Goal: Navigation & Orientation: Find specific page/section

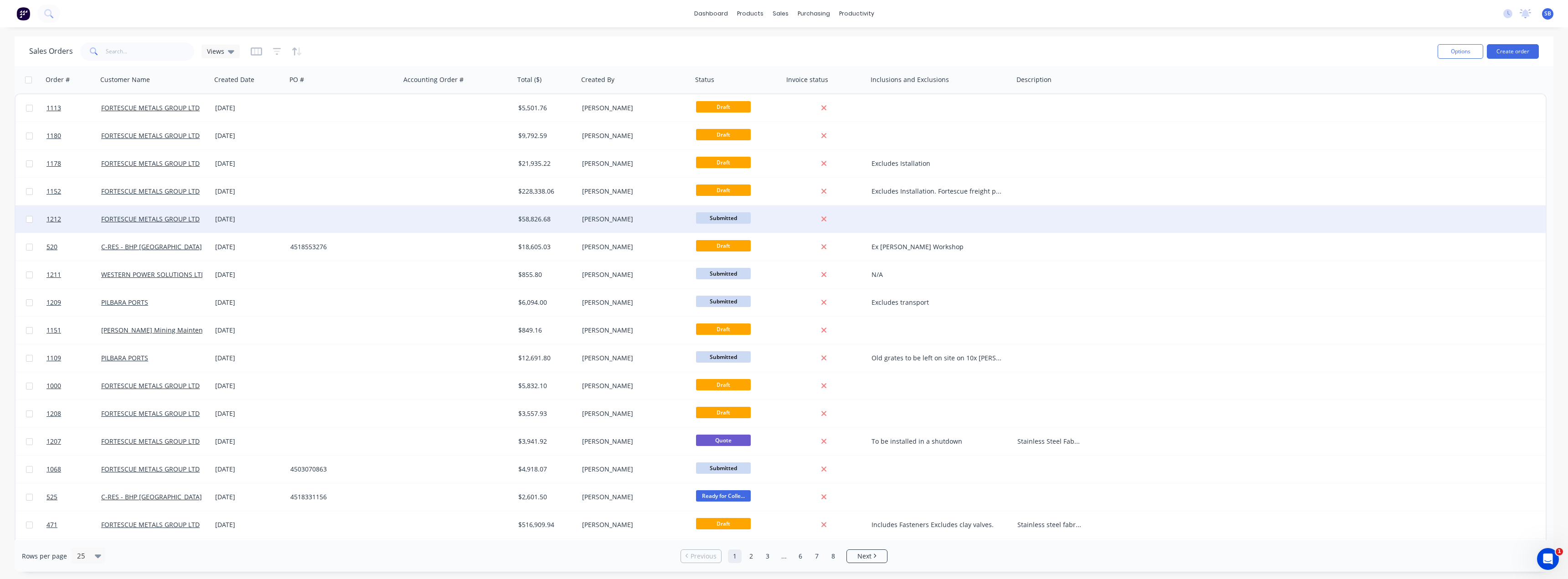
click at [231, 217] on div "[DATE]" at bounding box center [249, 219] width 68 height 9
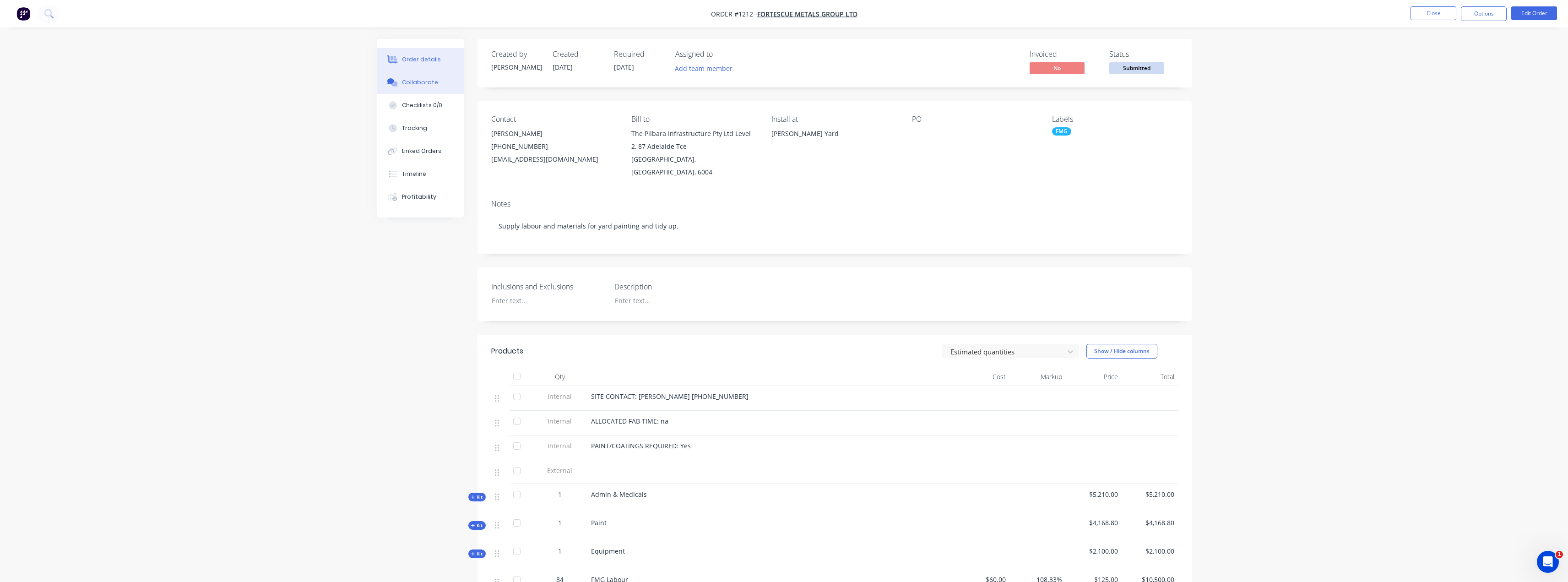
click at [429, 85] on div "Collaborate" at bounding box center [420, 83] width 36 height 8
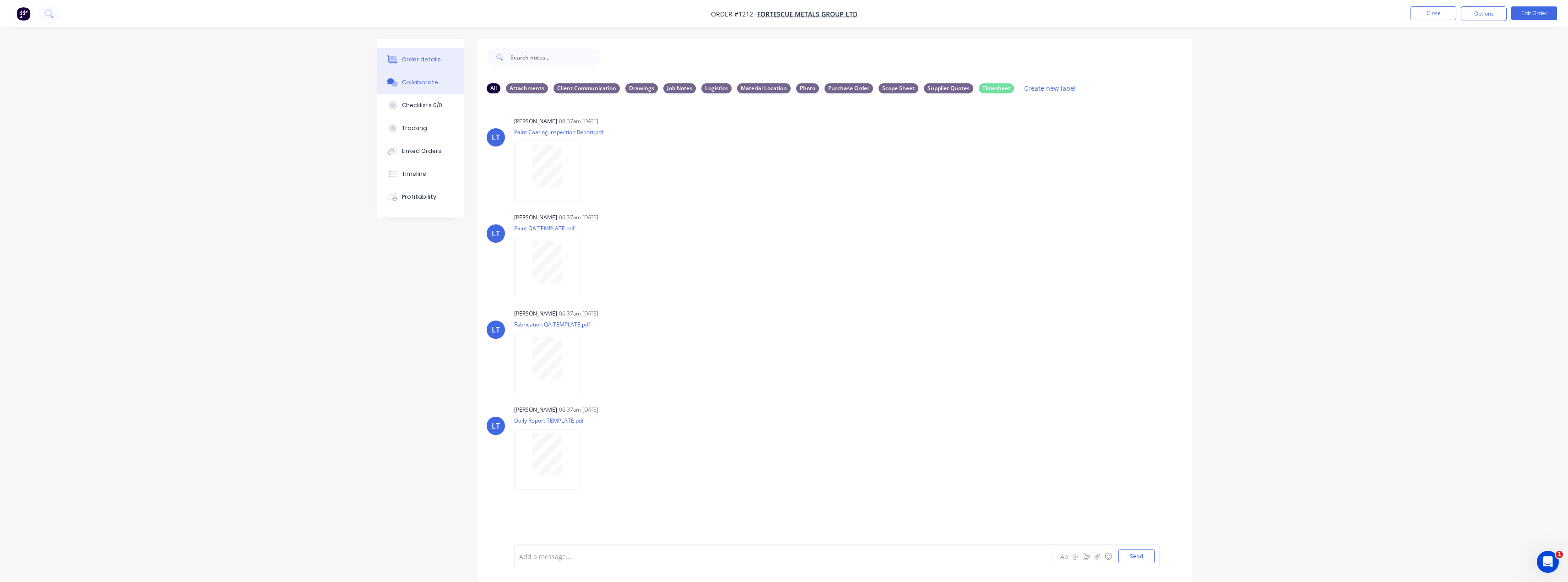
click at [426, 61] on div "Order details" at bounding box center [422, 60] width 39 height 8
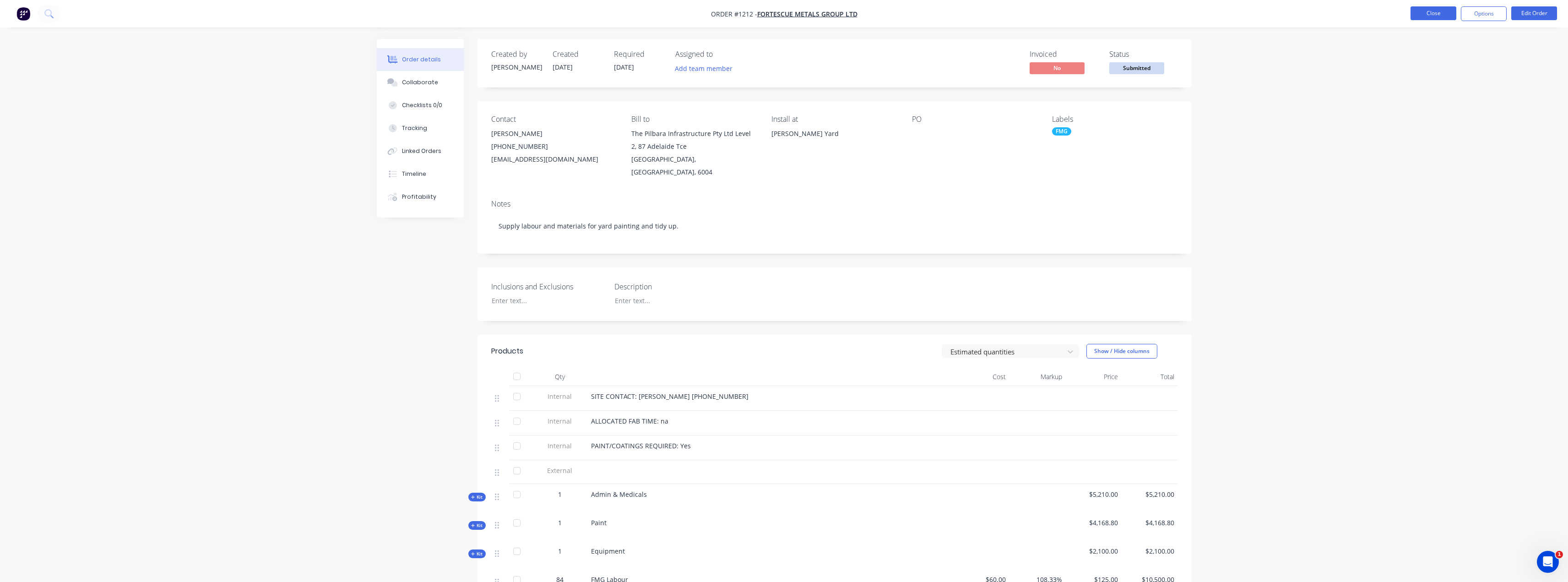
click at [1426, 11] on button "Close" at bounding box center [1433, 13] width 46 height 14
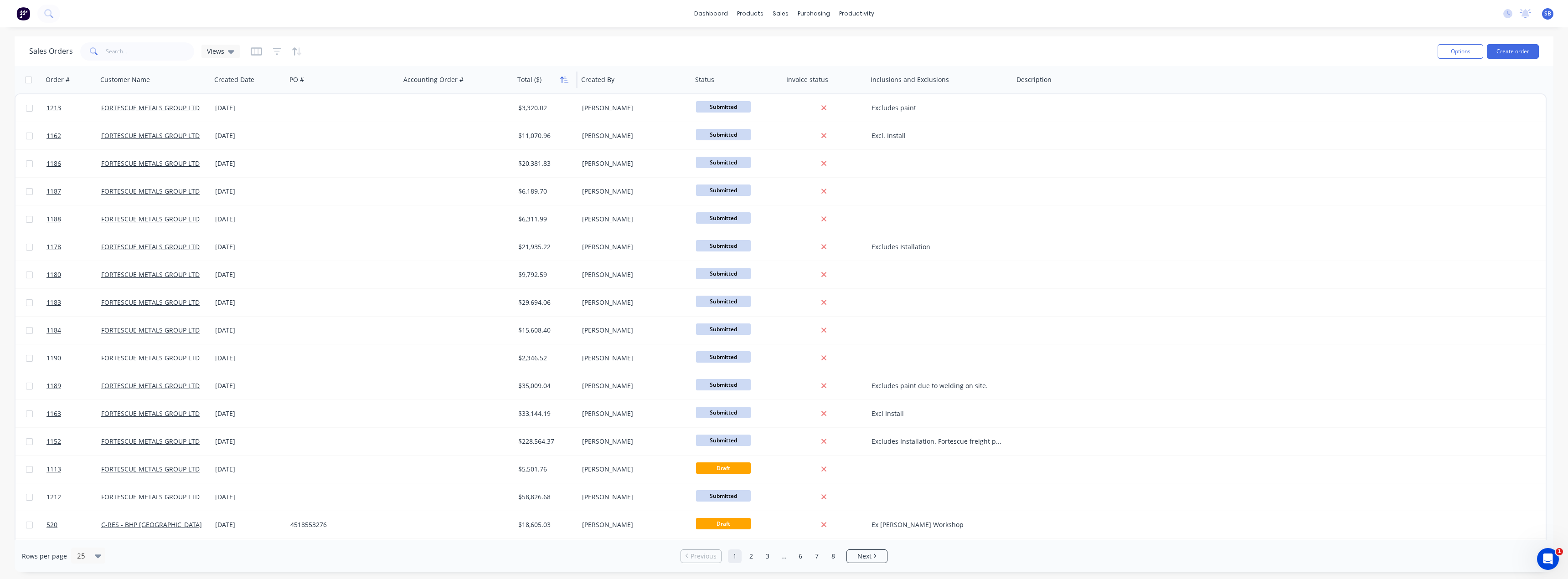
click at [565, 81] on icon "button" at bounding box center [564, 79] width 8 height 8
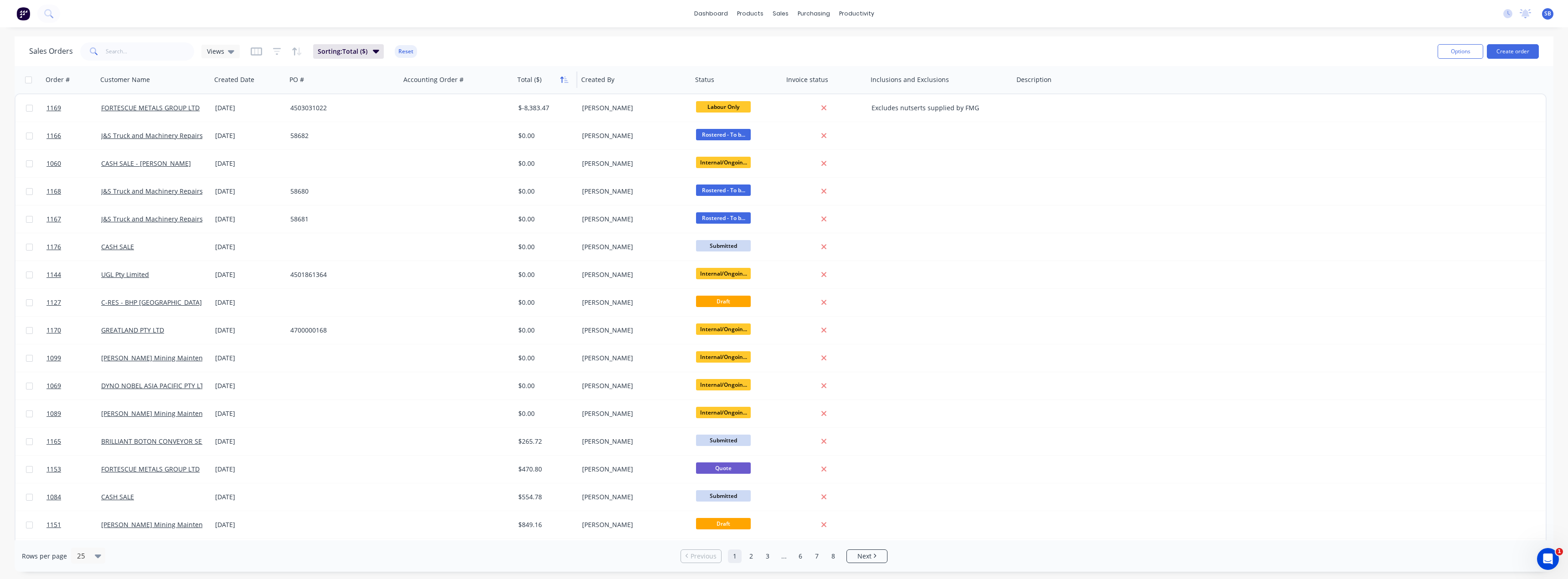
click at [565, 83] on icon "button" at bounding box center [566, 79] width 4 height 6
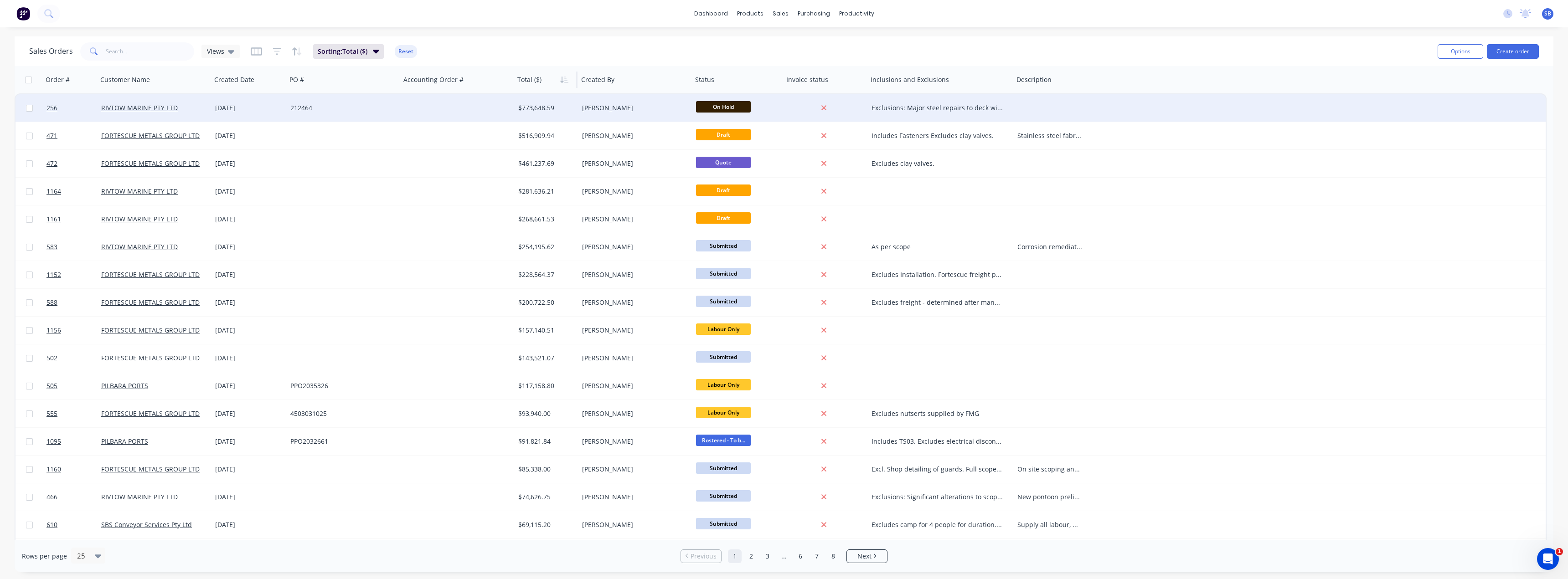
click at [246, 108] on div "[DATE]" at bounding box center [249, 108] width 68 height 9
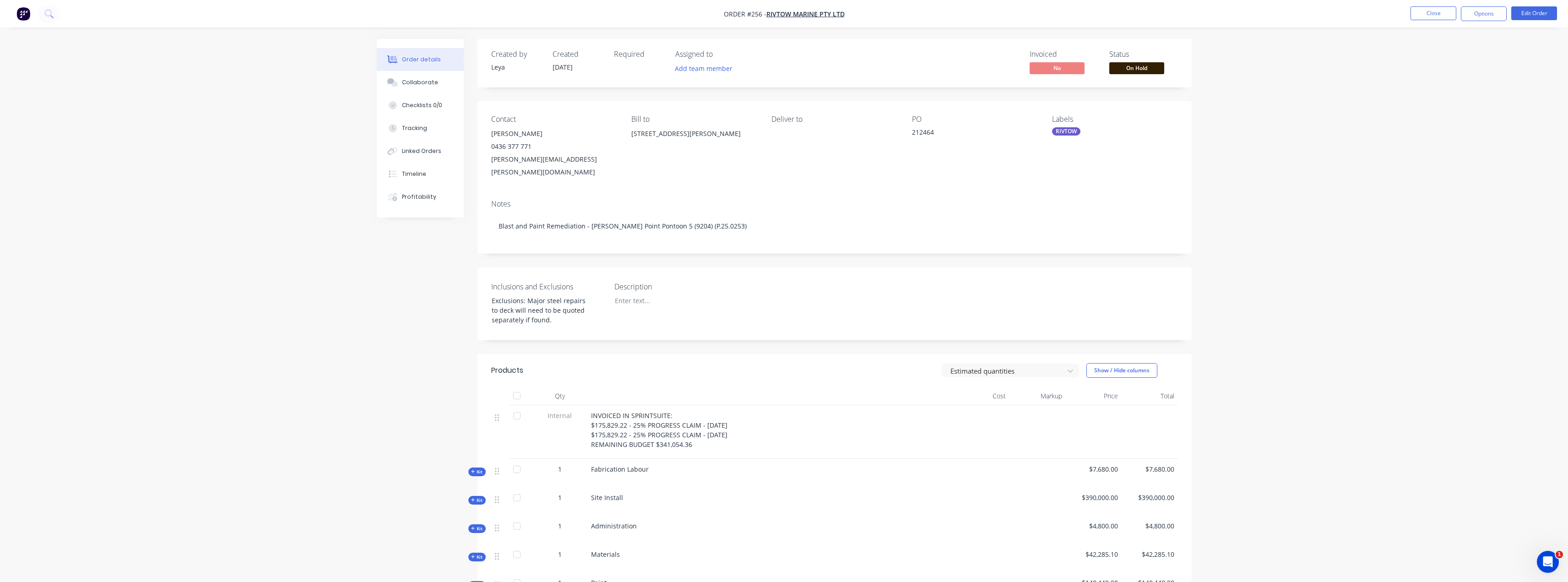
click at [479, 497] on span "Kit" at bounding box center [476, 500] width 12 height 7
click at [1426, 12] on button "Close" at bounding box center [1433, 13] width 46 height 14
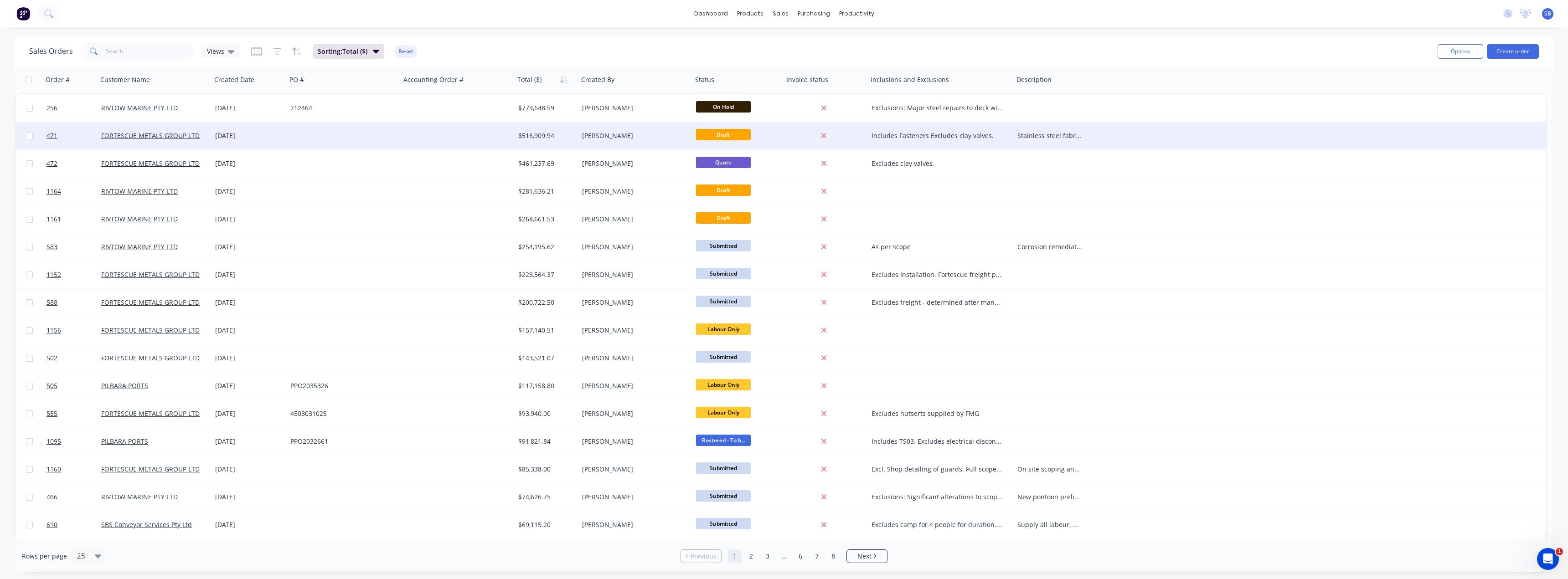
click at [229, 133] on div "[DATE]" at bounding box center [249, 135] width 68 height 9
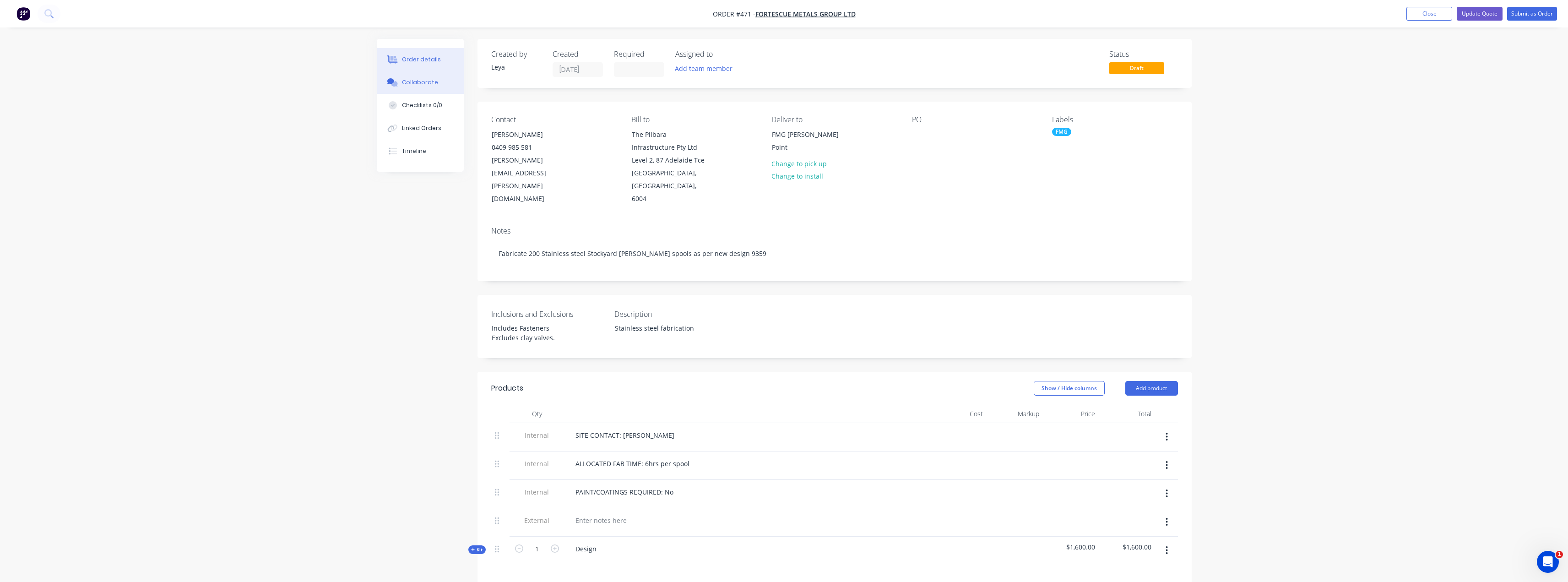
click at [442, 87] on button "Collaborate" at bounding box center [420, 82] width 87 height 23
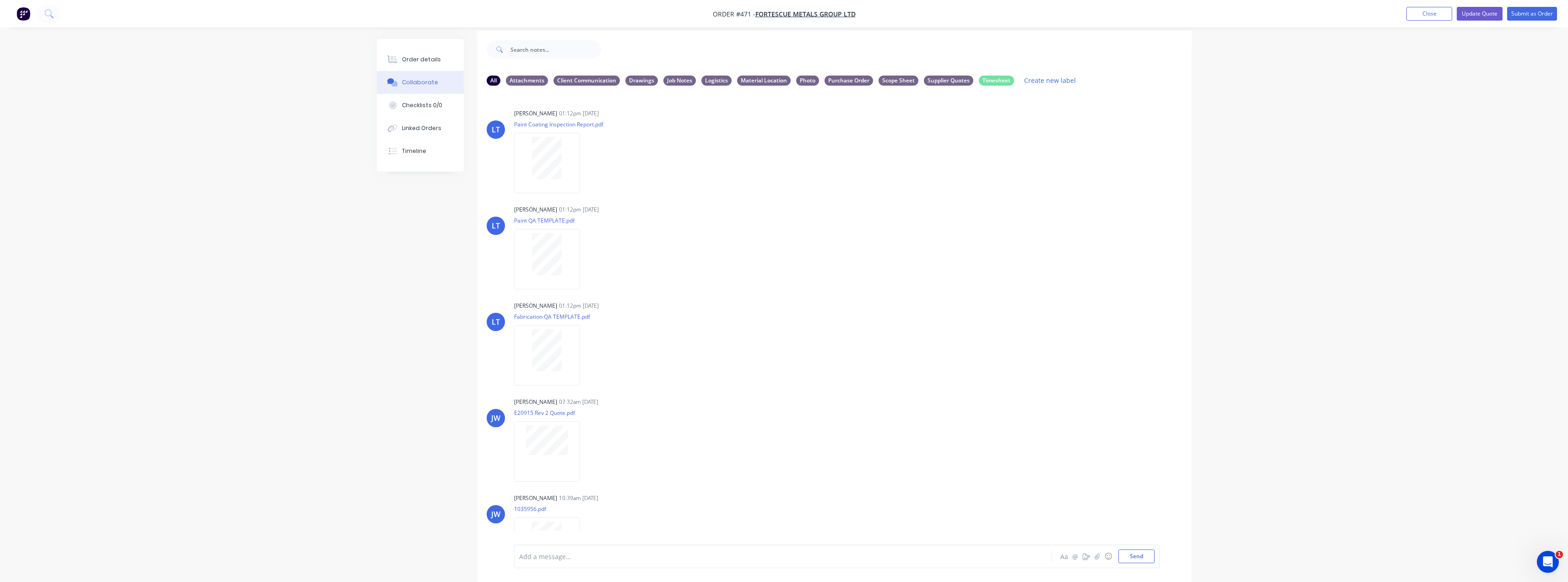
scroll to position [14, 0]
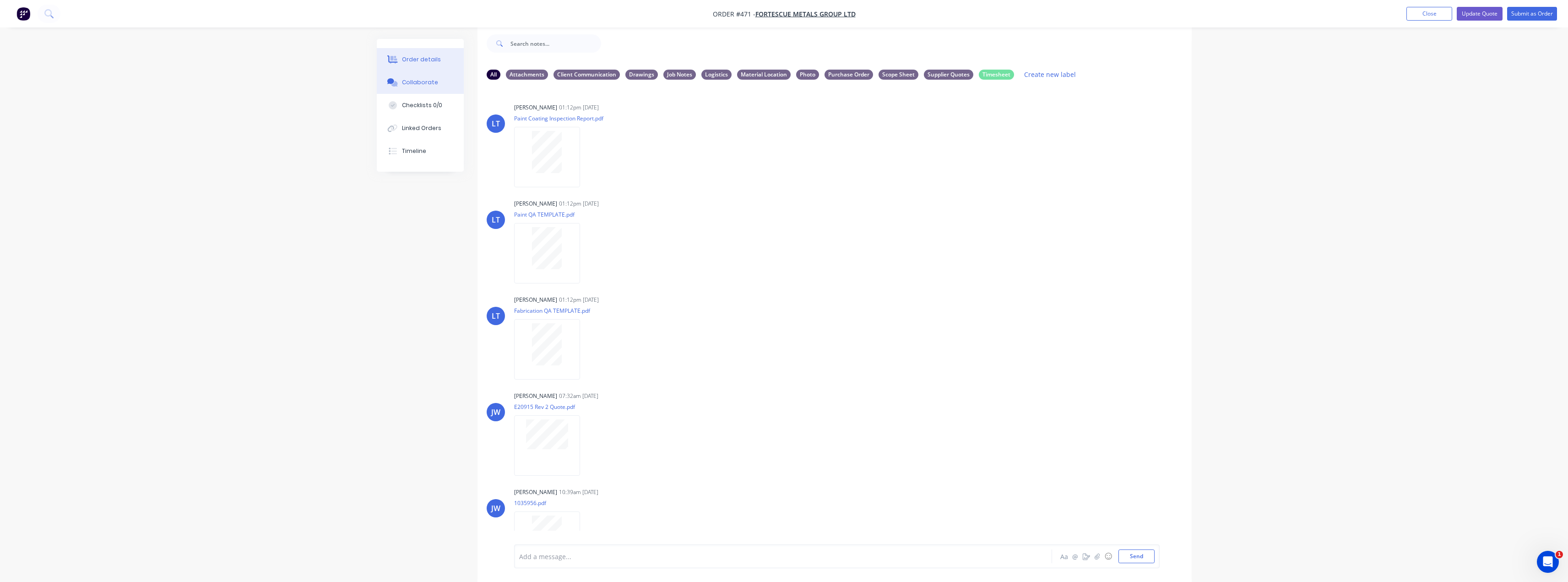
click at [425, 60] on div "Order details" at bounding box center [422, 60] width 39 height 8
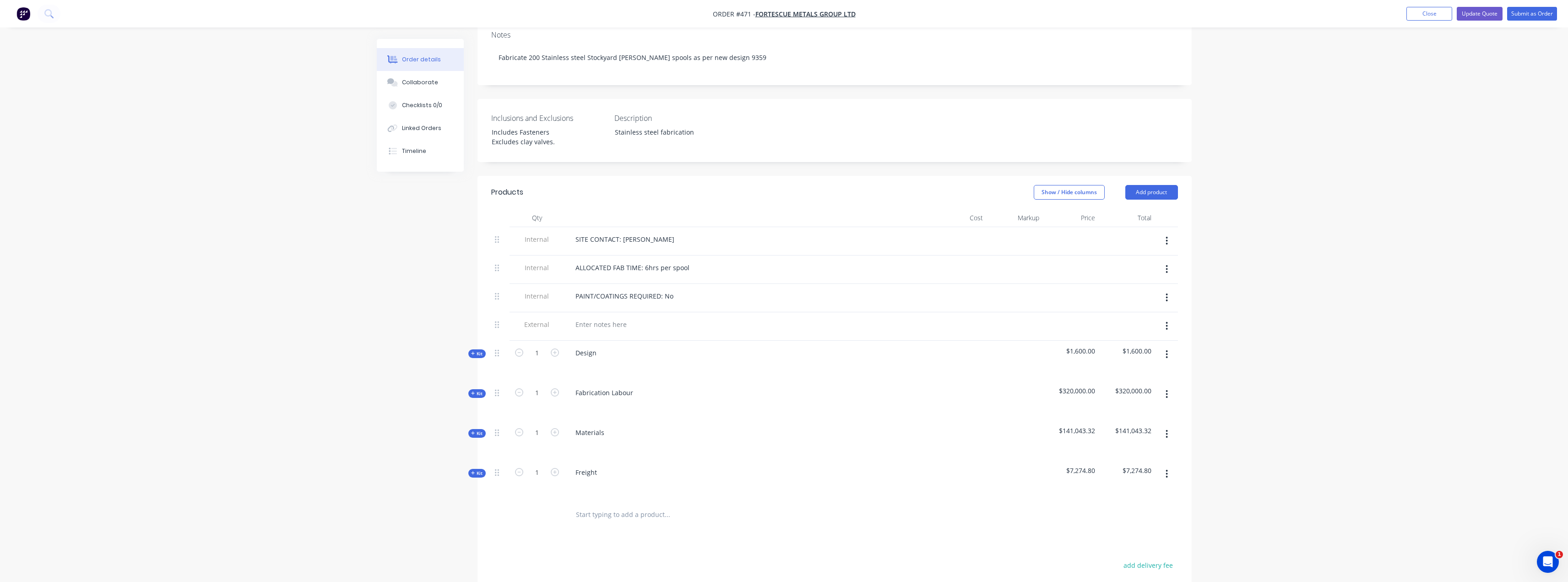
scroll to position [197, 0]
click at [475, 350] on span "Kit" at bounding box center [476, 353] width 12 height 7
type input "$60.00"
type input "166.67"
type input "$160.00"
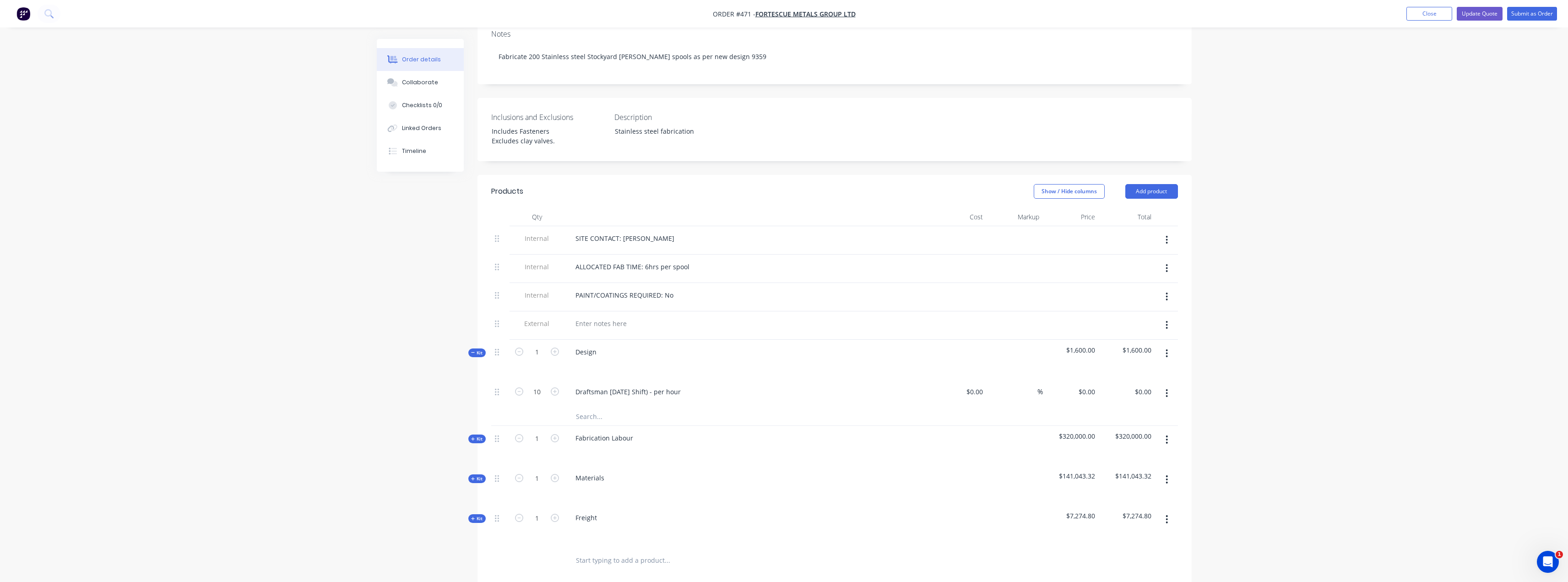
type input "$1,600.00"
click at [473, 438] on icon "button" at bounding box center [472, 439] width 3 height 3
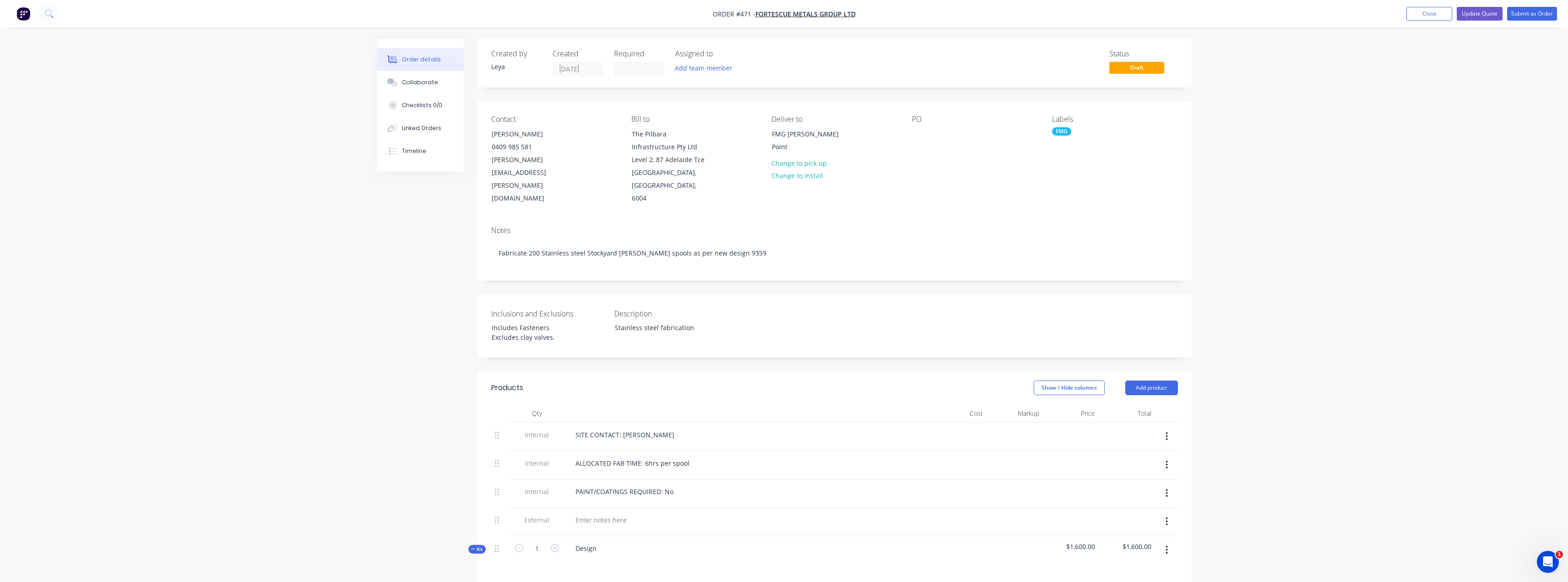
scroll to position [0, 0]
click at [1415, 12] on button "Close" at bounding box center [1429, 14] width 46 height 14
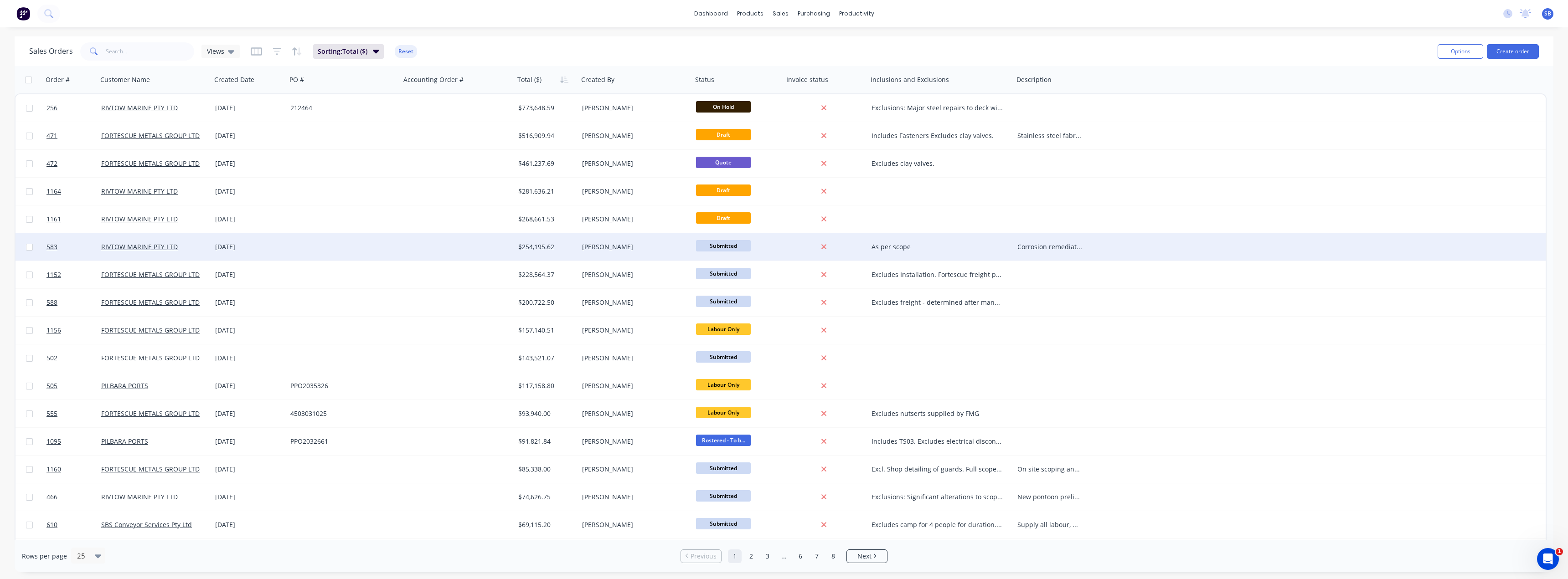
click at [240, 248] on div "[DATE]" at bounding box center [249, 246] width 68 height 9
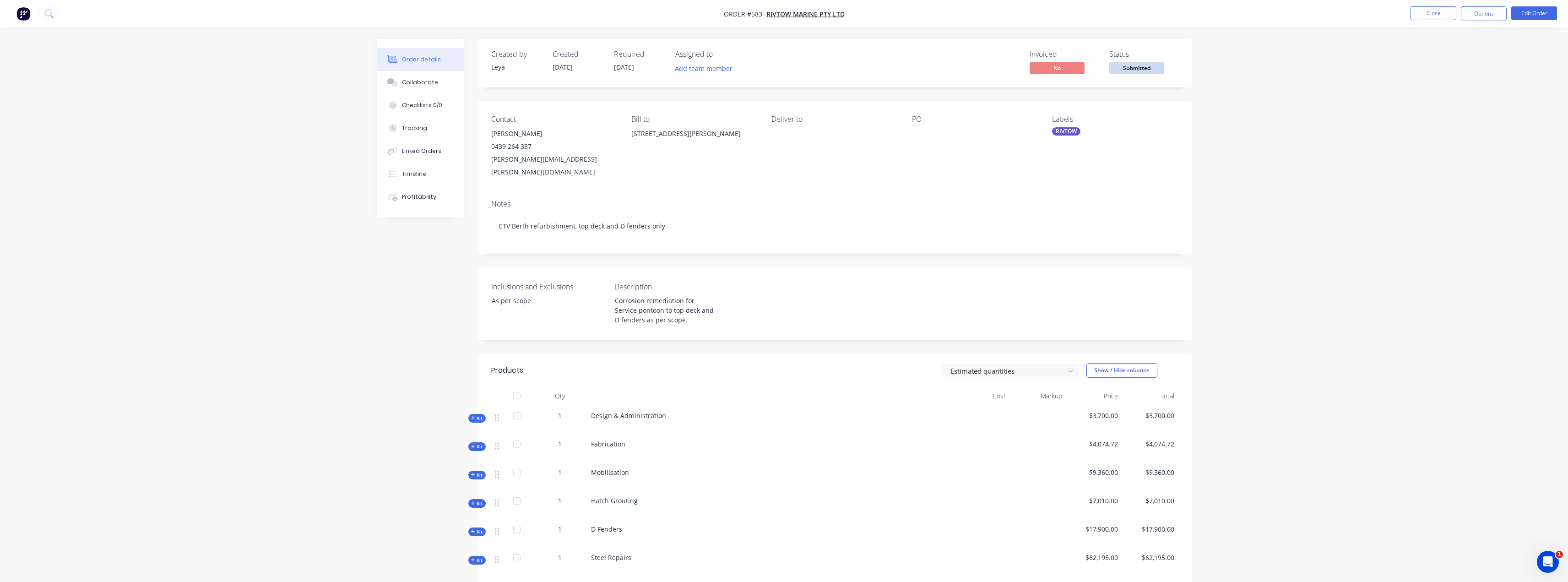
click at [481, 415] on span "Kit" at bounding box center [476, 418] width 12 height 7
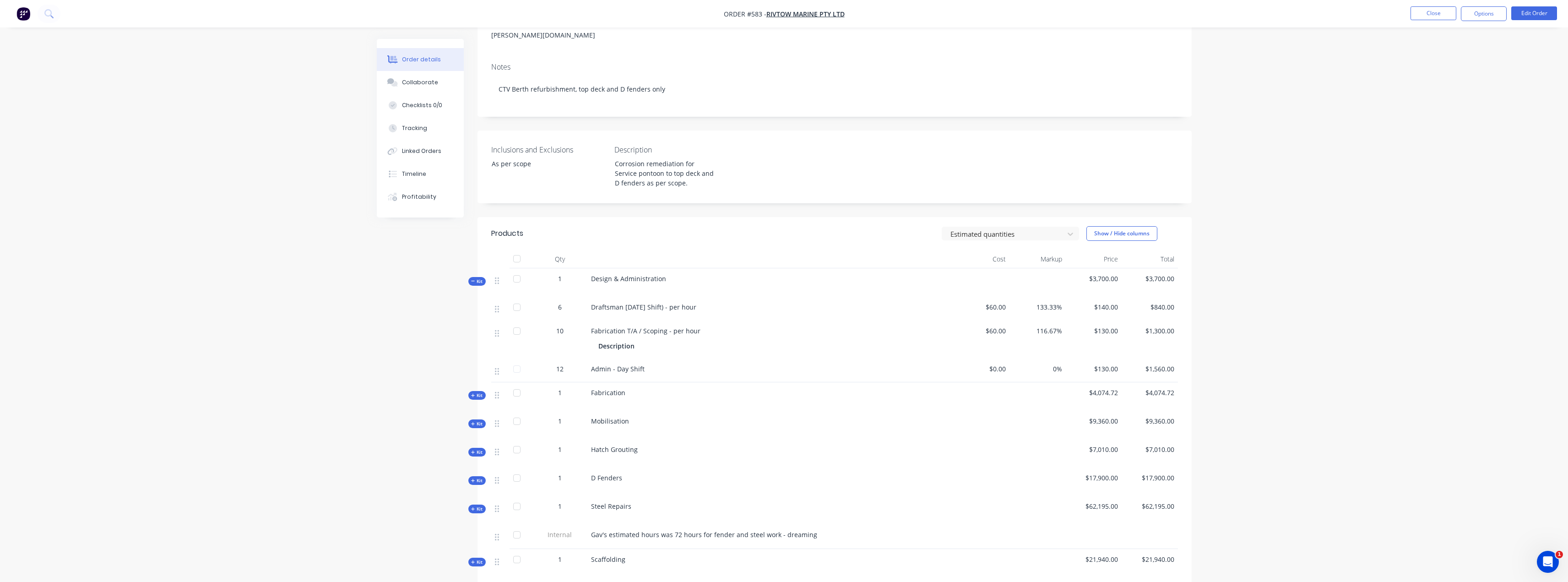
scroll to position [137, 0]
click at [481, 476] on button "Kit" at bounding box center [476, 480] width 17 height 9
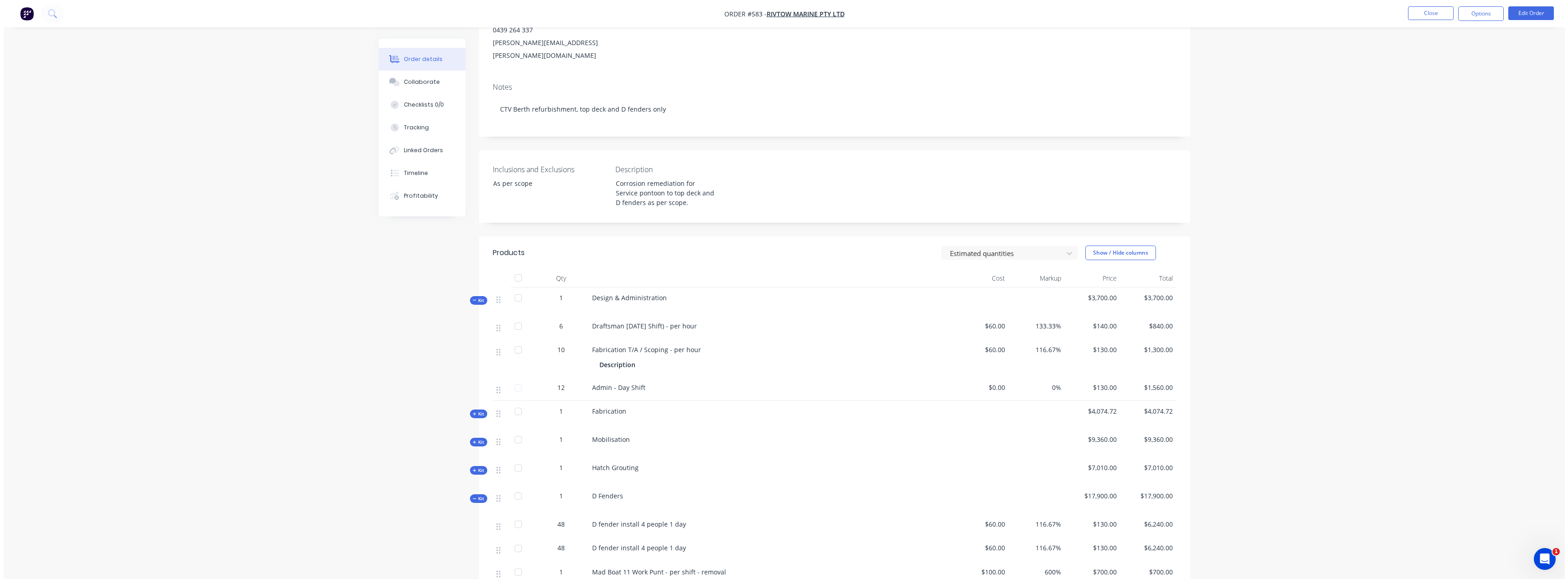
scroll to position [0, 0]
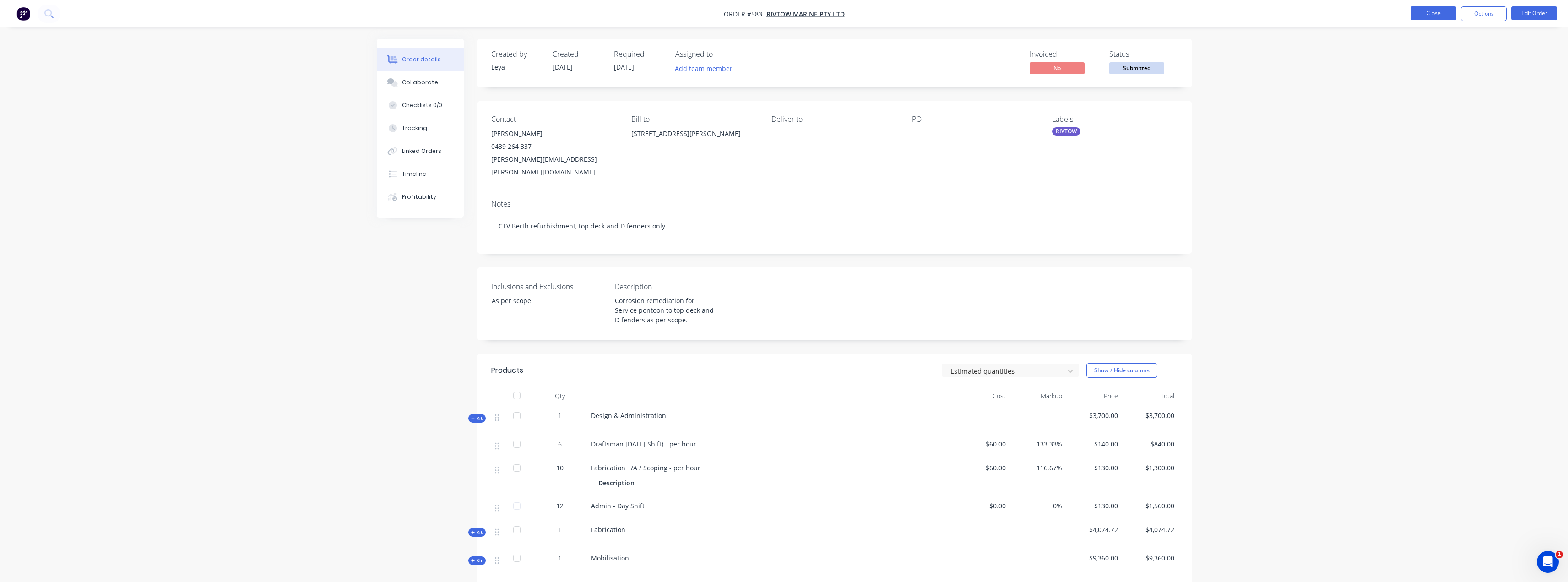
click at [1411, 12] on ul "Close Options Edit Order" at bounding box center [1483, 13] width 169 height 15
click at [1419, 12] on button "Close" at bounding box center [1433, 13] width 46 height 14
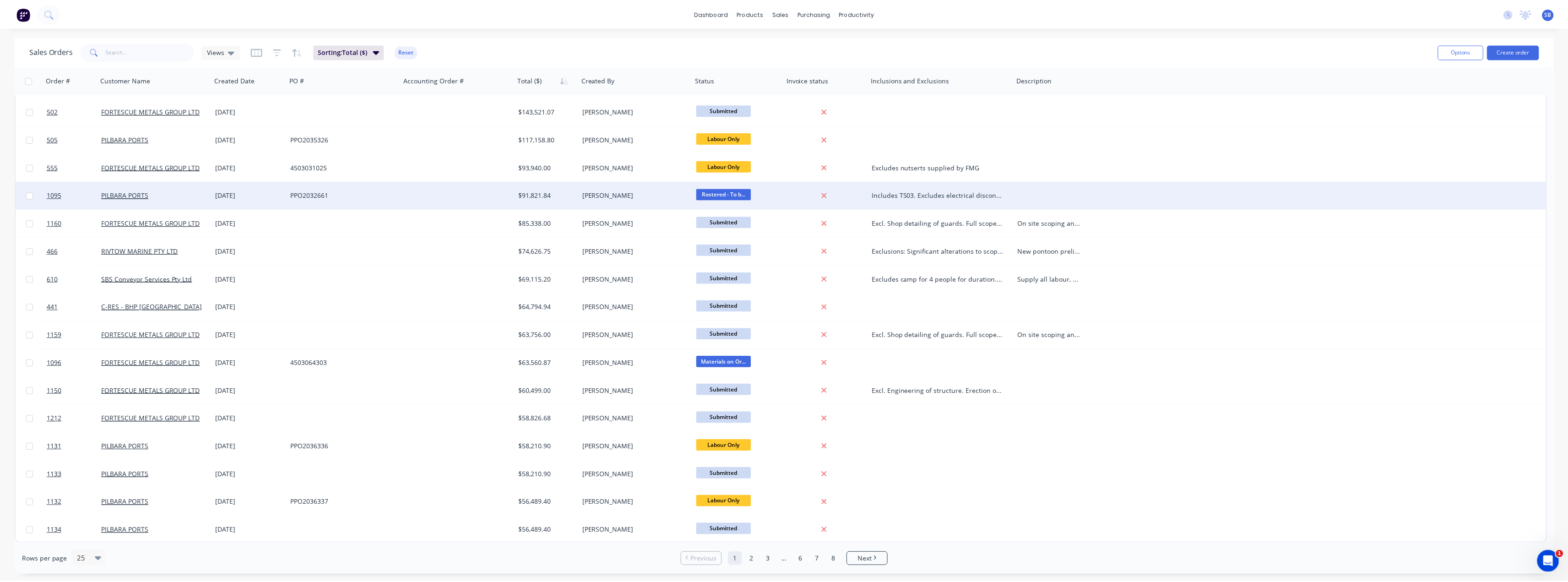
scroll to position [249, 0]
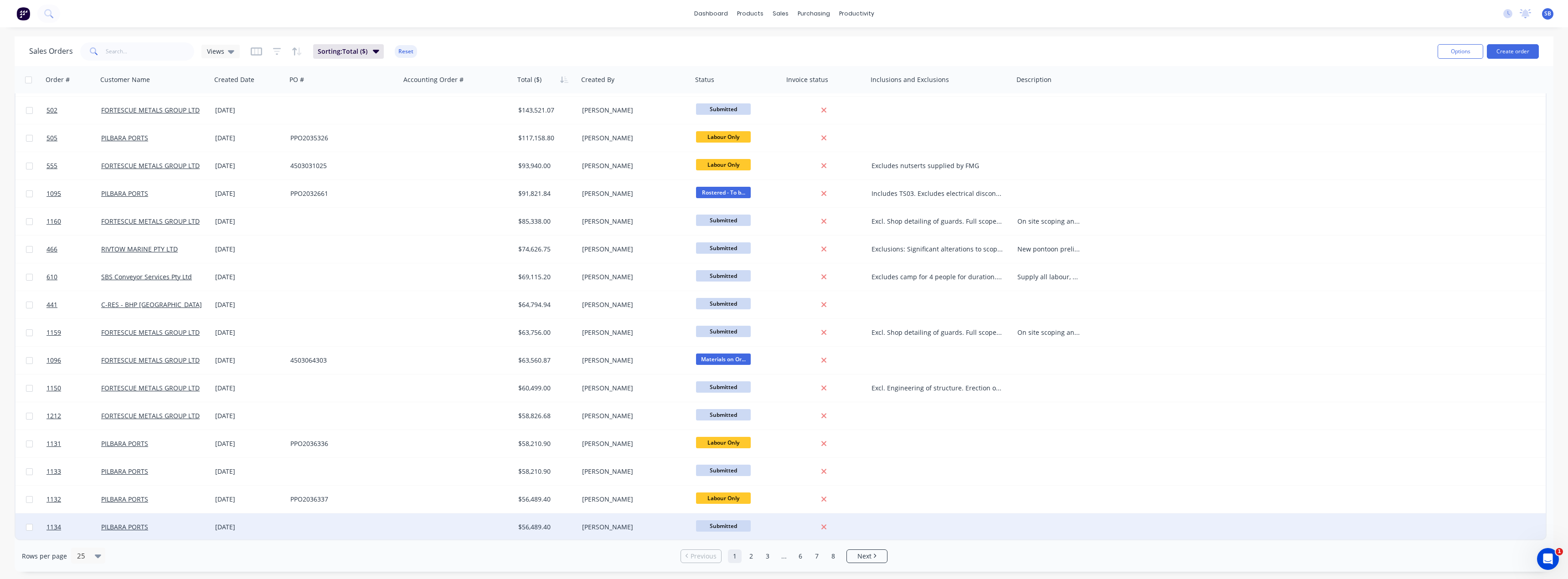
click at [231, 531] on div "[DATE]" at bounding box center [249, 527] width 68 height 9
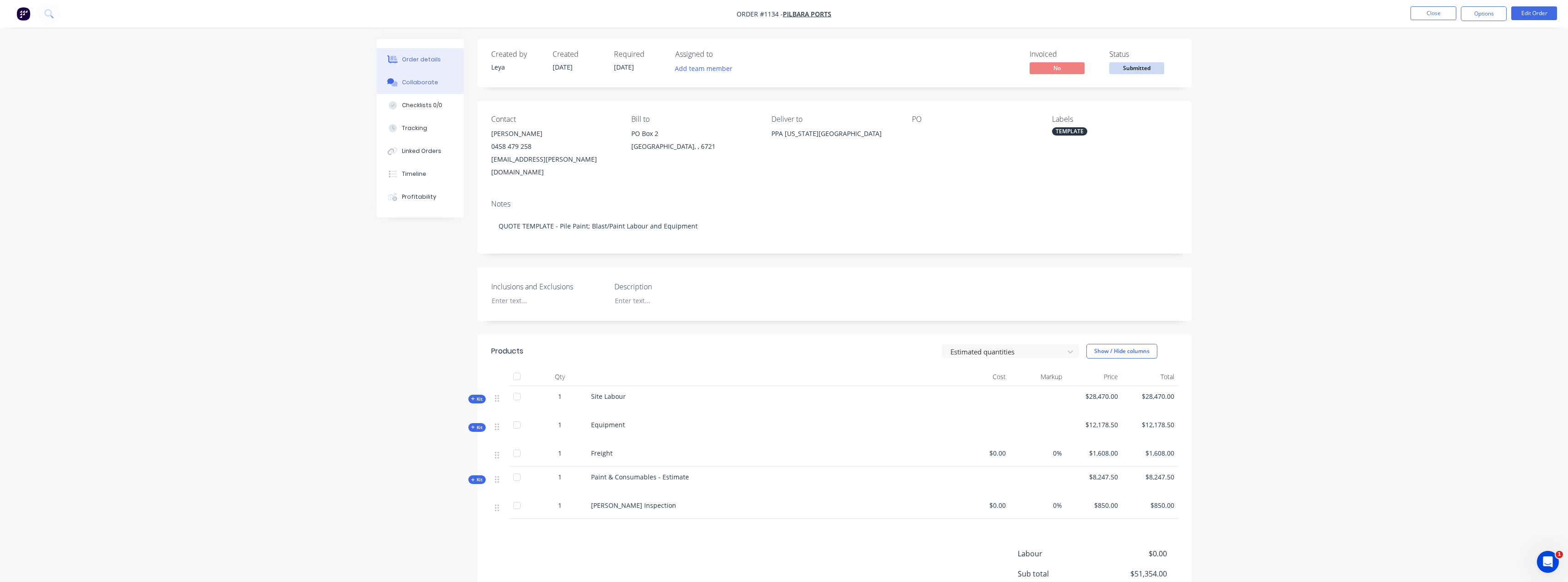
click at [445, 88] on button "Collaborate" at bounding box center [420, 82] width 87 height 23
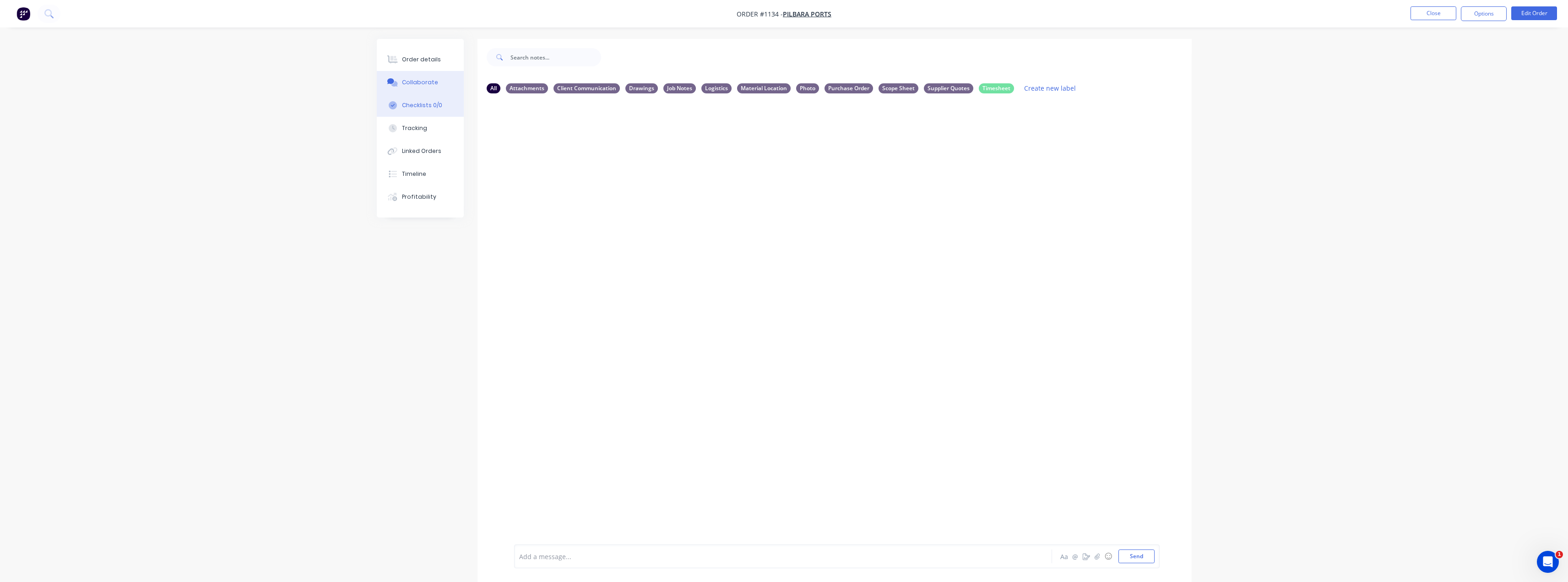
click at [425, 108] on div "Checklists 0/0" at bounding box center [422, 105] width 40 height 8
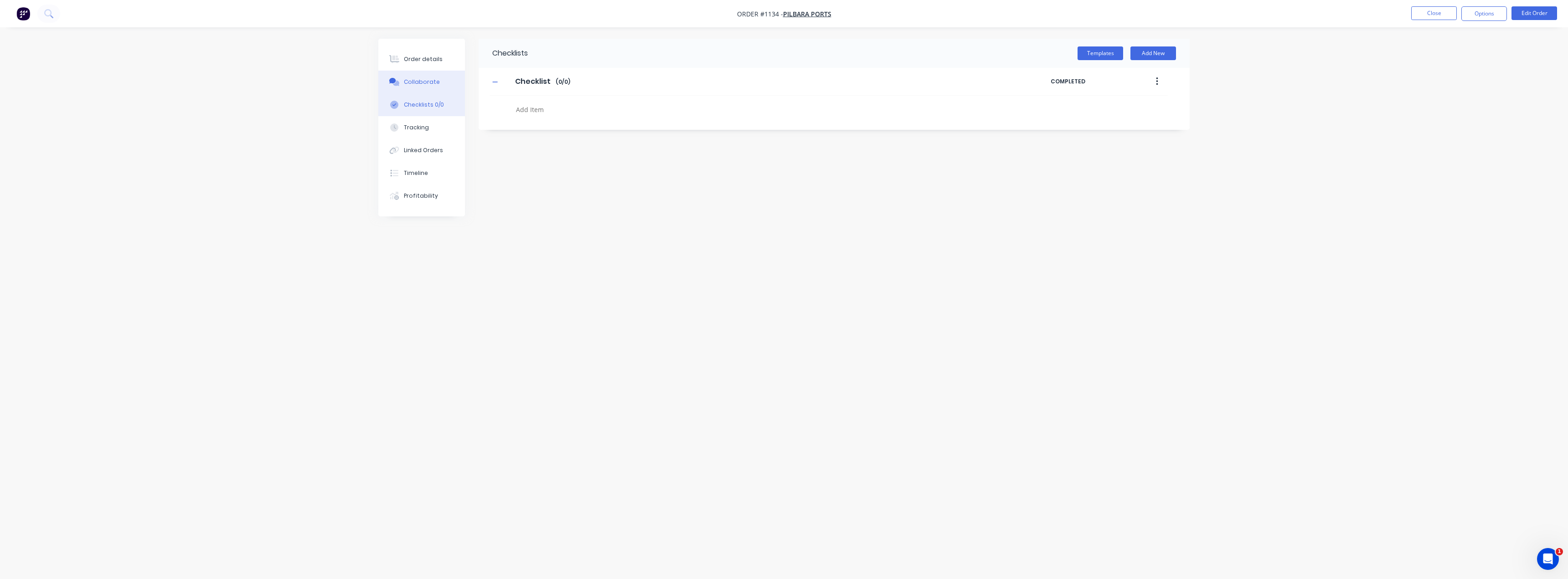
click at [417, 79] on div "Collaborate" at bounding box center [422, 82] width 36 height 8
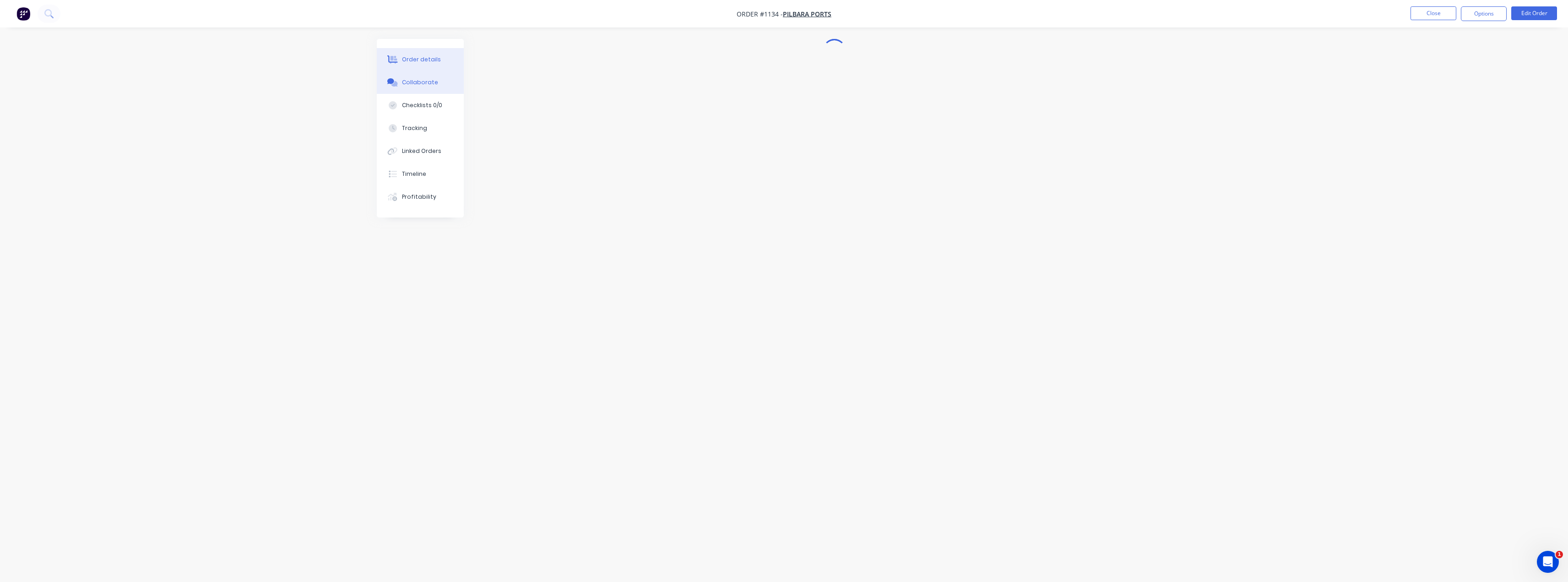
click at [420, 61] on div "Order details" at bounding box center [422, 60] width 39 height 8
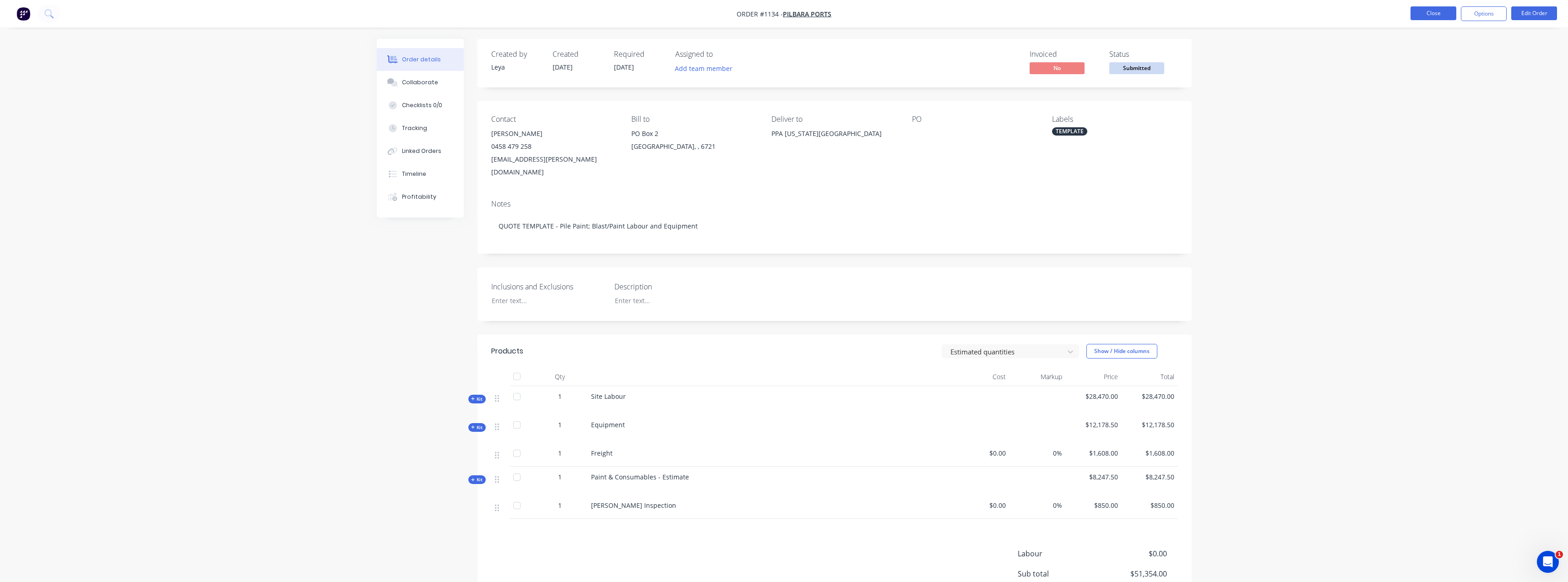
click at [1420, 19] on button "Close" at bounding box center [1433, 13] width 46 height 14
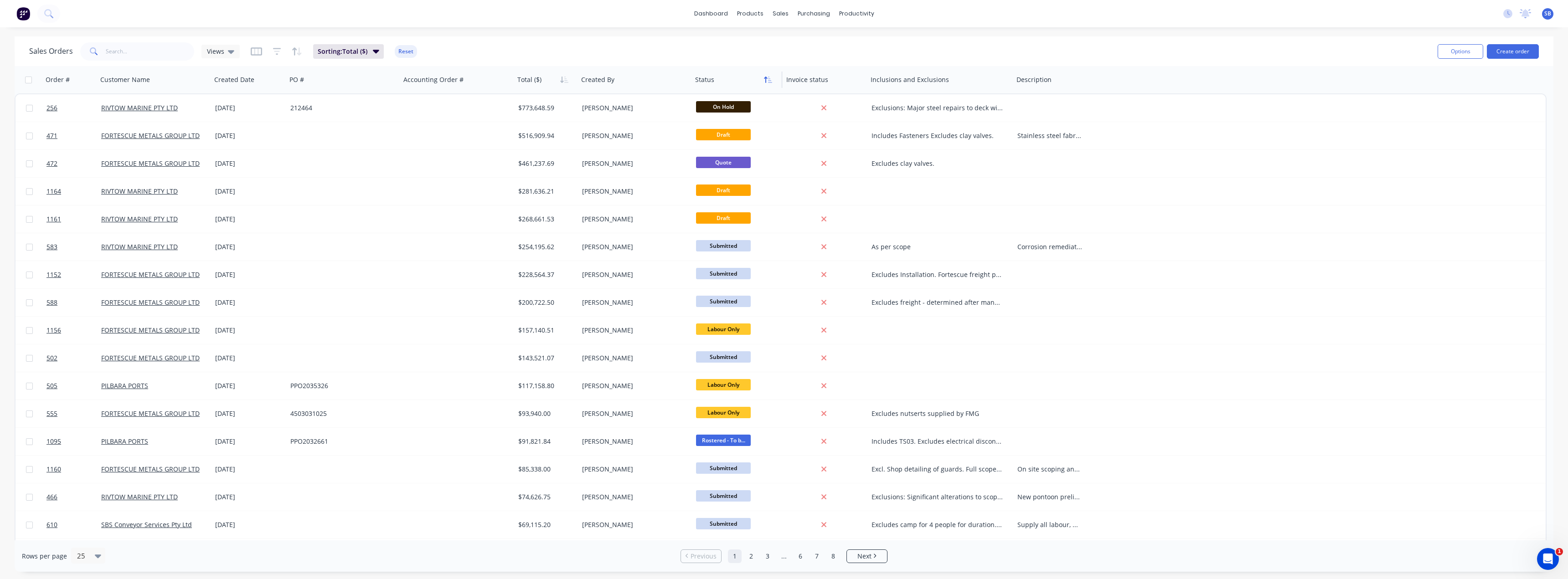
click at [771, 84] on button "button" at bounding box center [768, 80] width 14 height 14
click at [771, 83] on button "button" at bounding box center [768, 80] width 14 height 14
click at [829, 46] on div "Purchase Orders" at bounding box center [844, 43] width 48 height 8
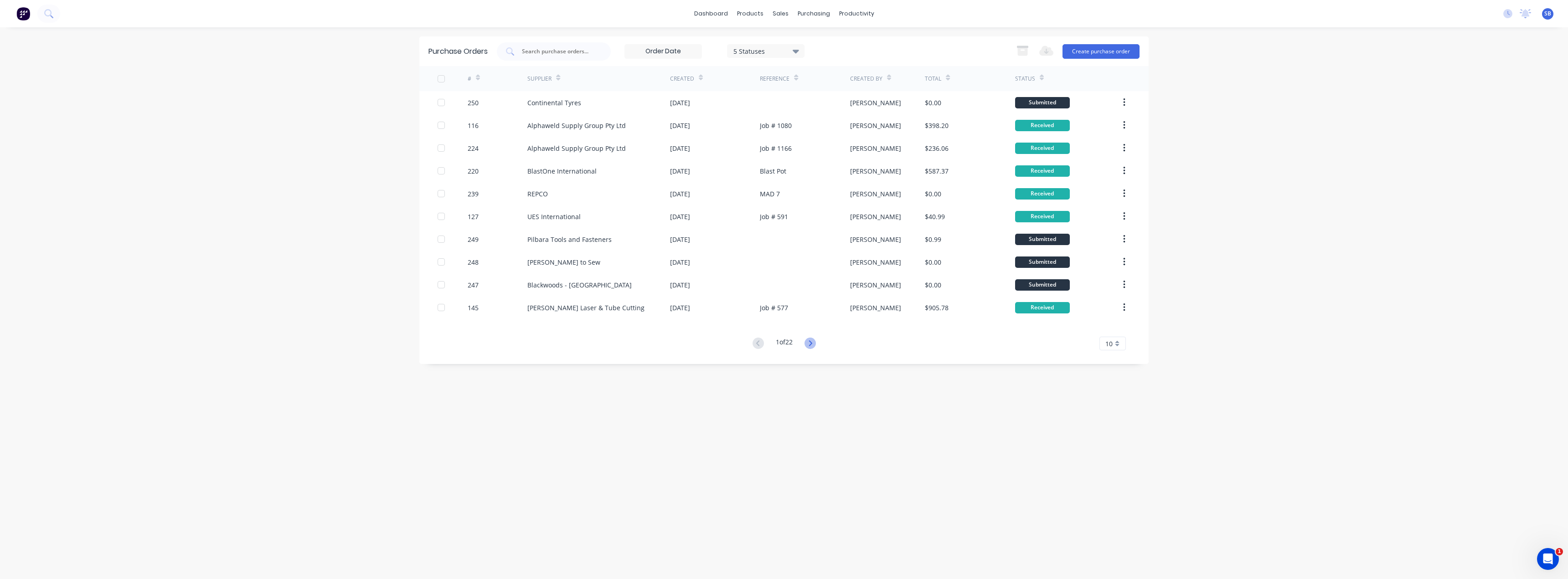
click at [812, 343] on icon at bounding box center [810, 343] width 3 height 6
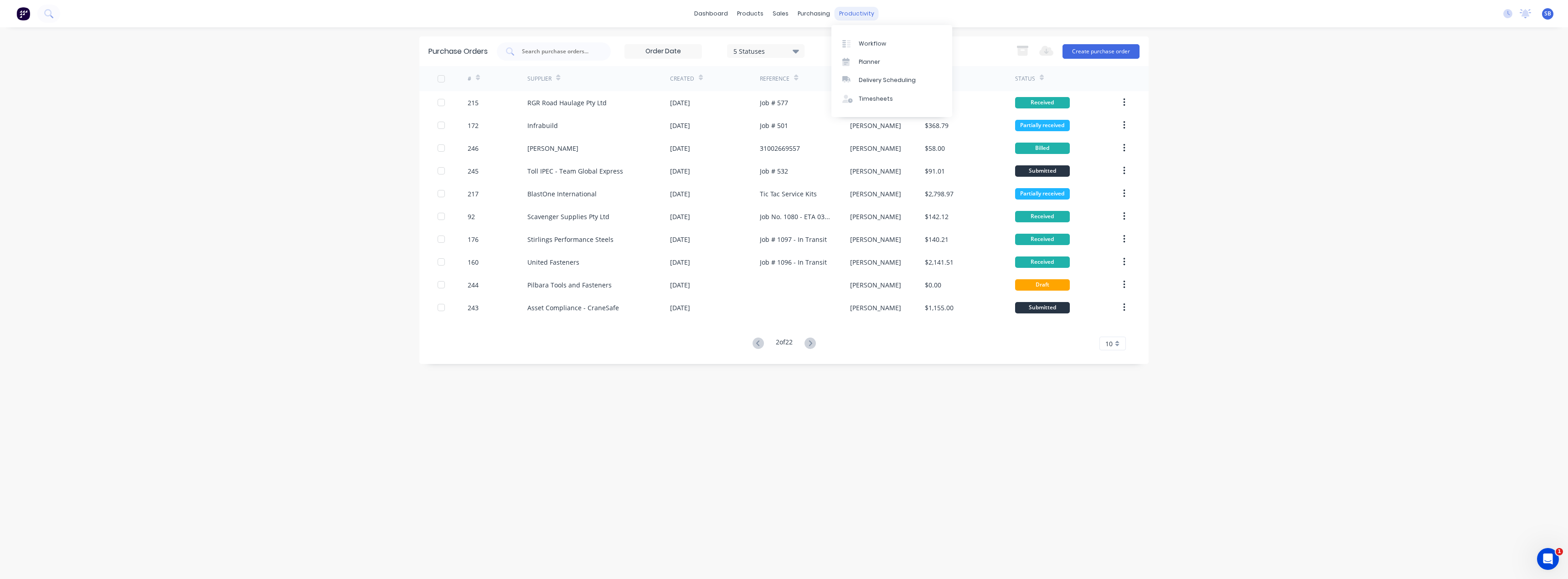
click at [865, 19] on div "productivity" at bounding box center [857, 14] width 44 height 14
click at [869, 59] on div "Planner" at bounding box center [869, 62] width 21 height 8
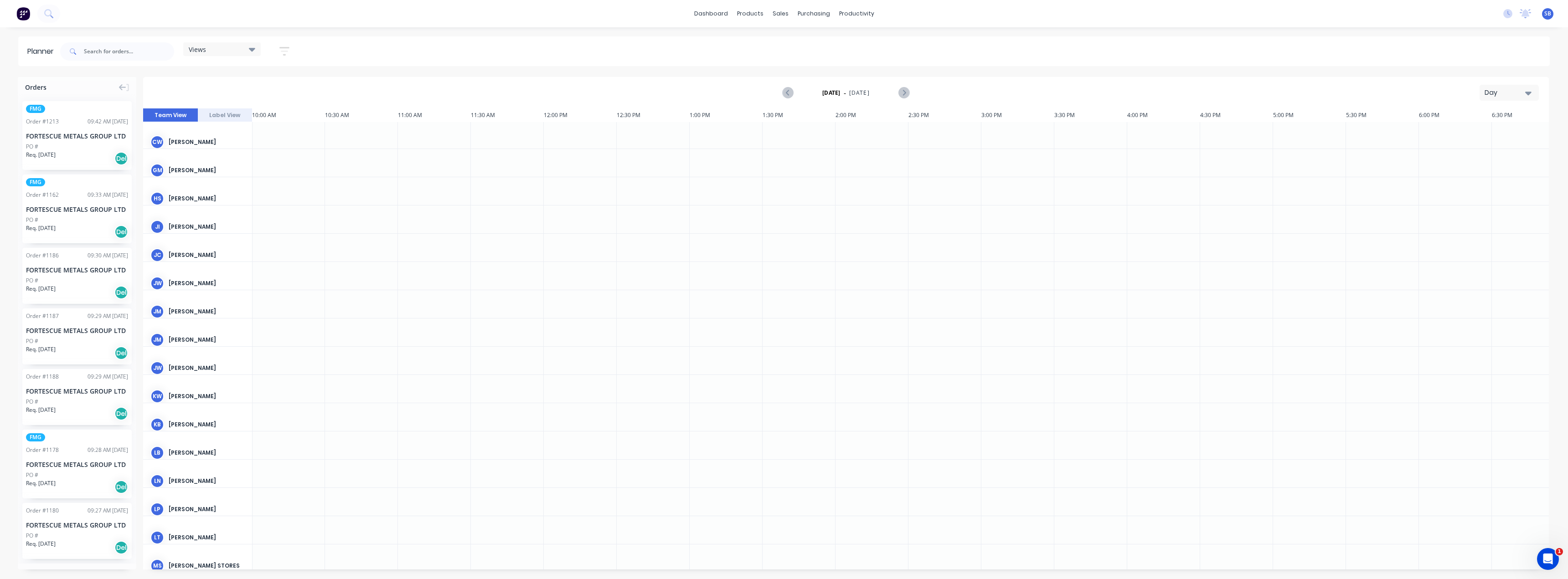
scroll to position [0, 1460]
click at [72, 150] on div "PO #" at bounding box center [77, 147] width 102 height 8
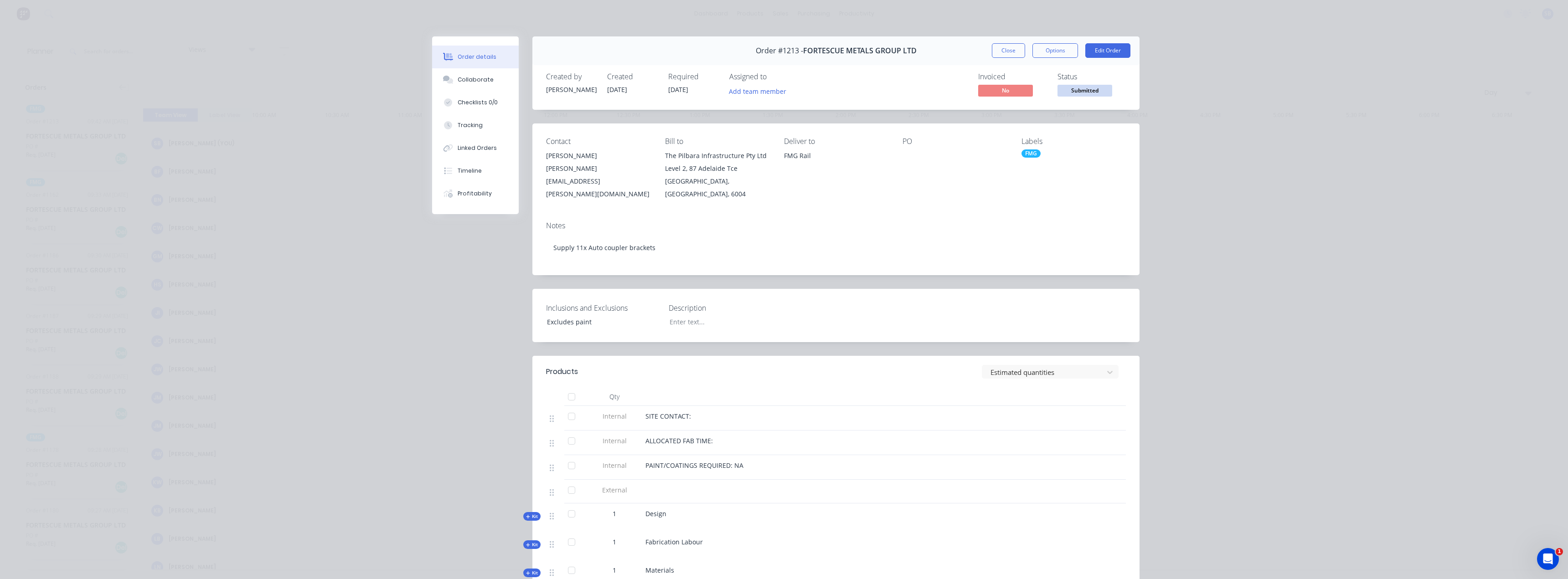
click at [1287, 82] on div "Order details Collaborate Checklists 0/0 Tracking Linked Orders Timeline Profit…" at bounding box center [784, 289] width 1568 height 579
click at [998, 45] on button "Close" at bounding box center [1009, 50] width 33 height 14
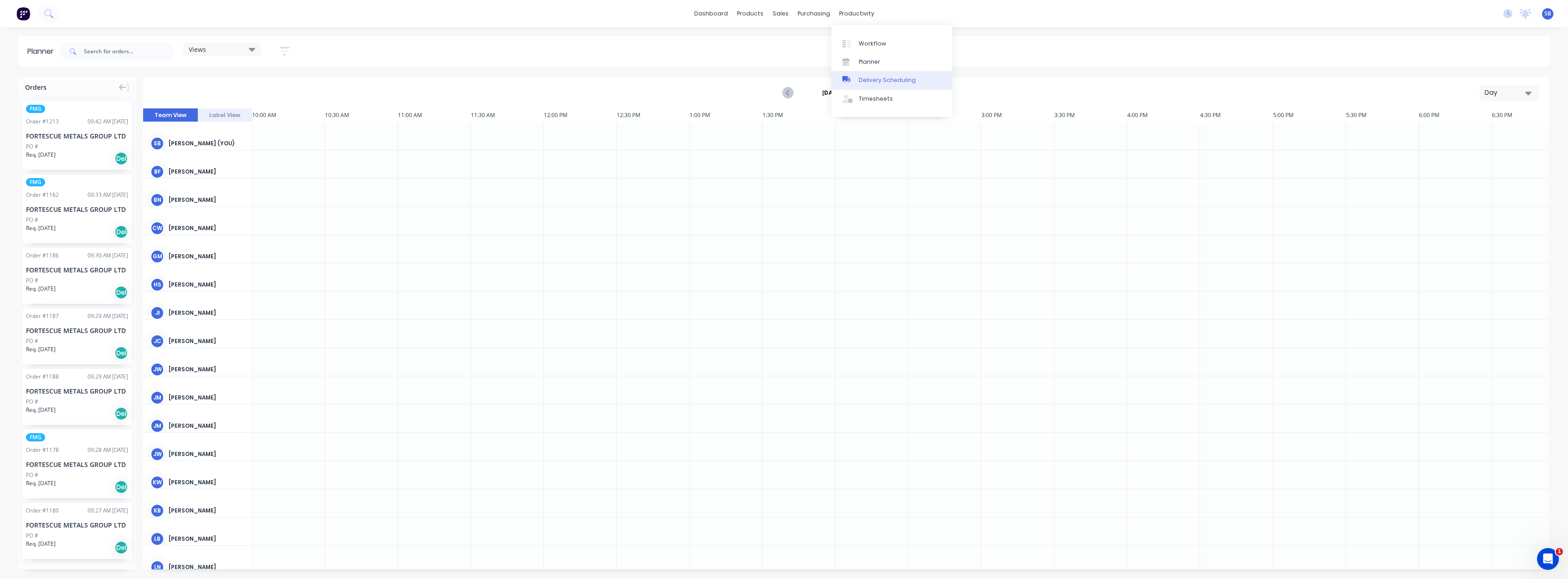
click at [908, 84] on div "Delivery Scheduling" at bounding box center [887, 80] width 57 height 8
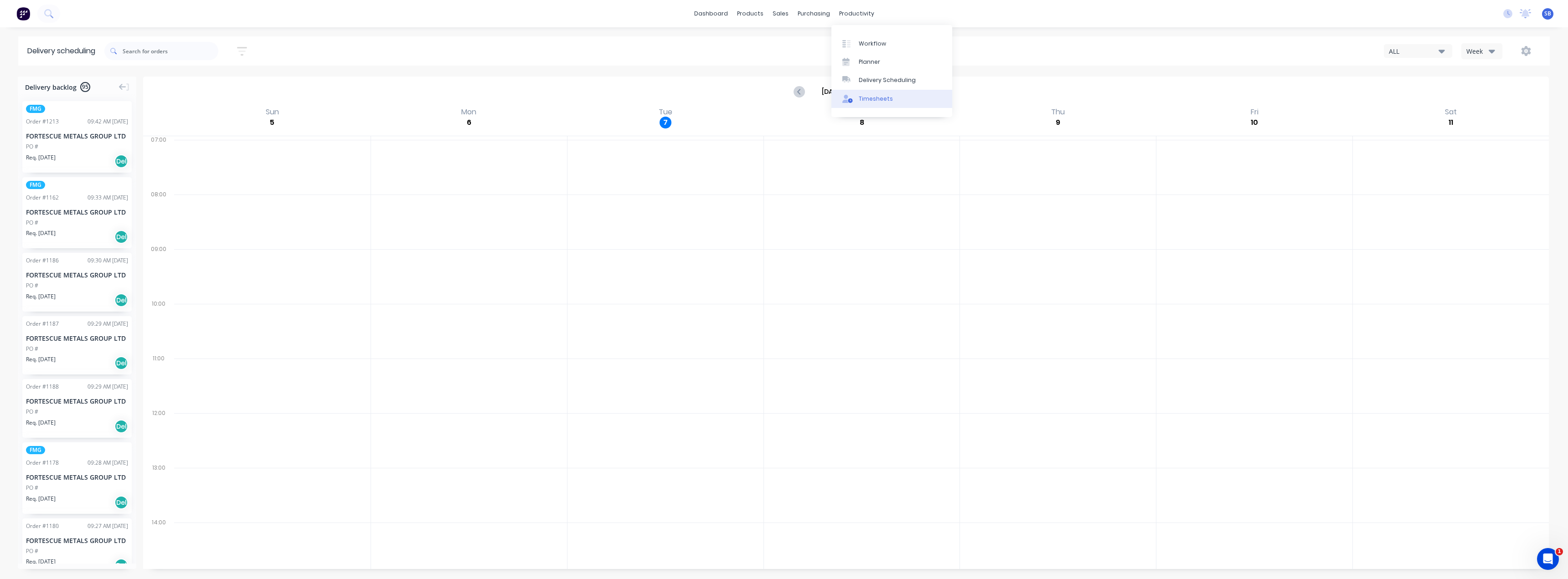
click at [905, 97] on link "Timesheets" at bounding box center [891, 99] width 121 height 18
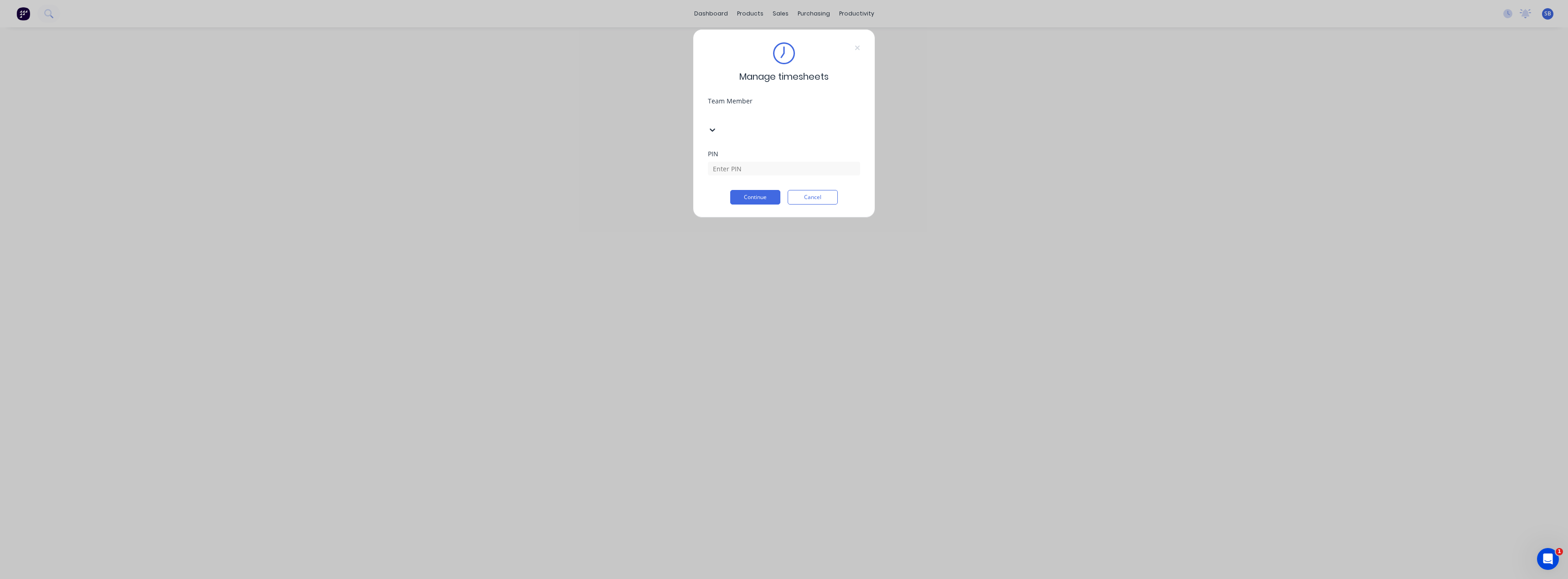
click at [817, 116] on div at bounding box center [776, 115] width 131 height 12
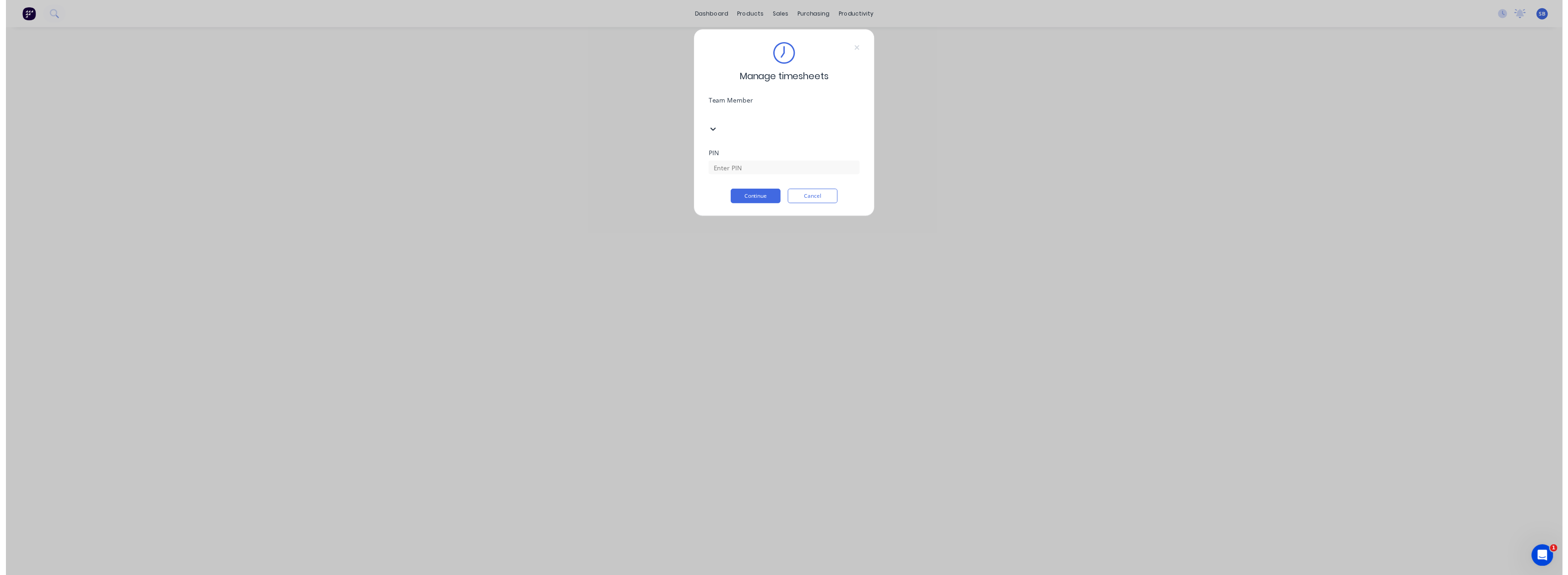
scroll to position [183, 0]
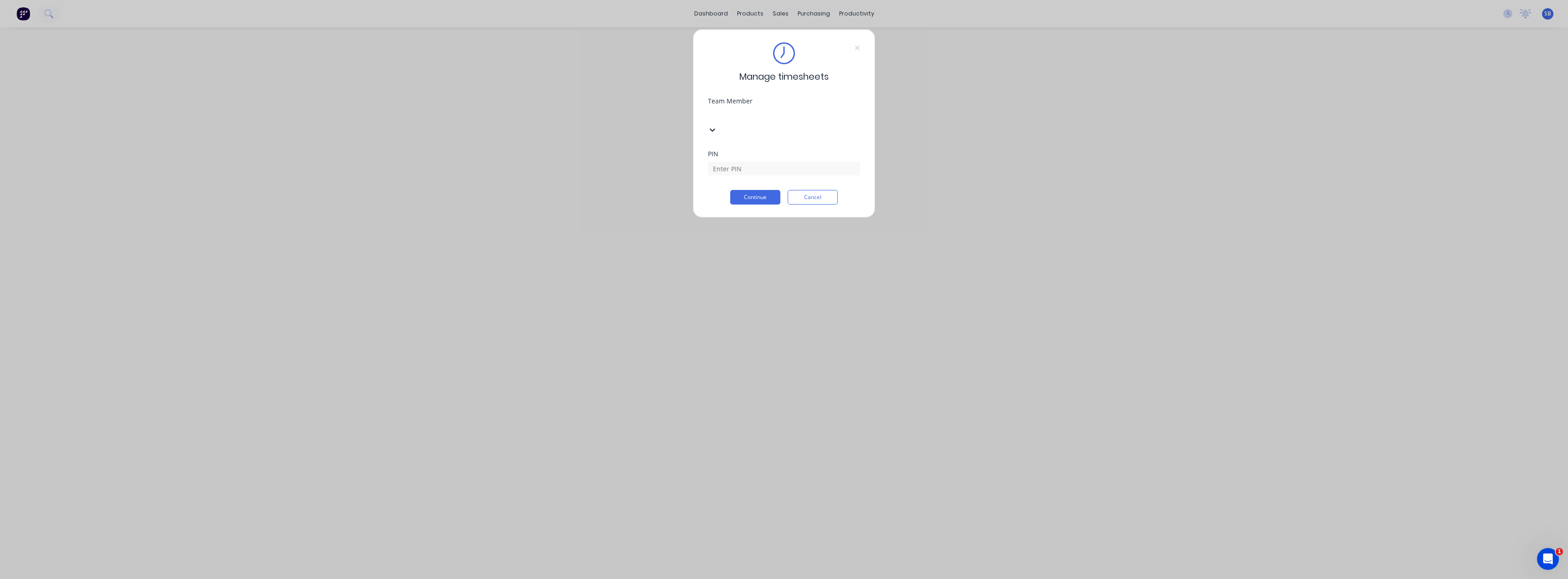
click at [820, 190] on button "Cancel" at bounding box center [813, 197] width 50 height 14
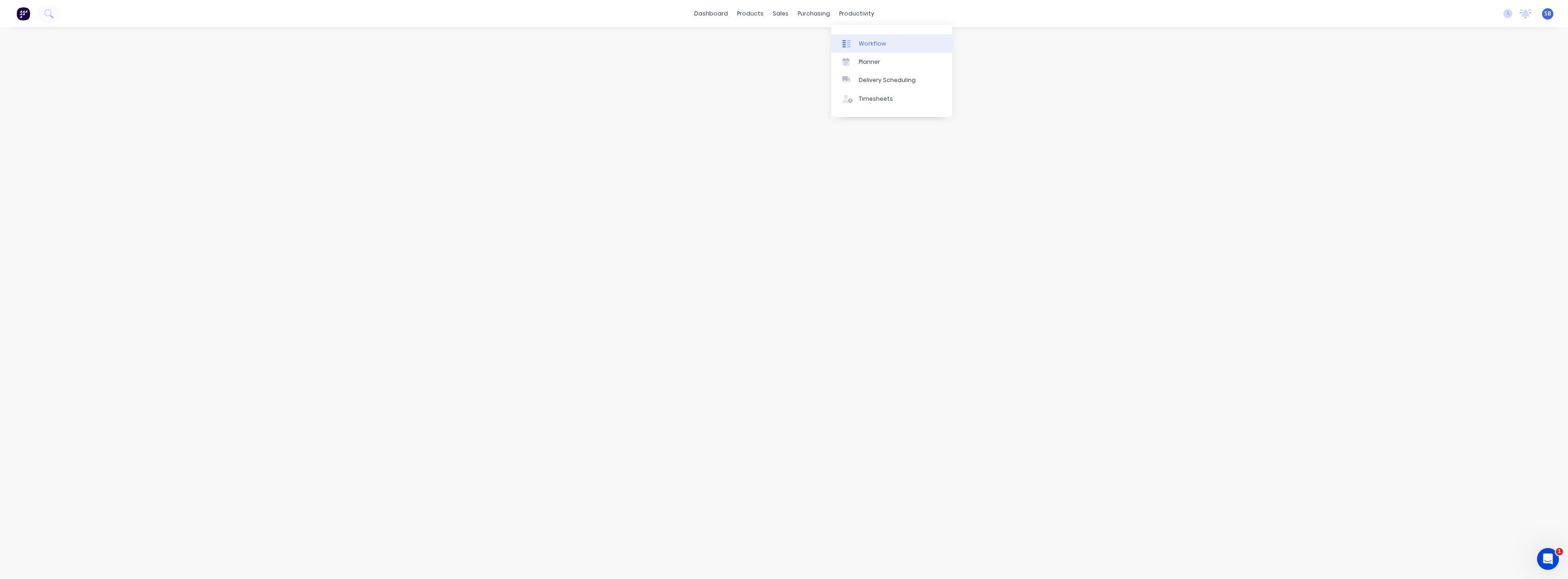
click at [878, 43] on div "Workflow" at bounding box center [873, 43] width 28 height 8
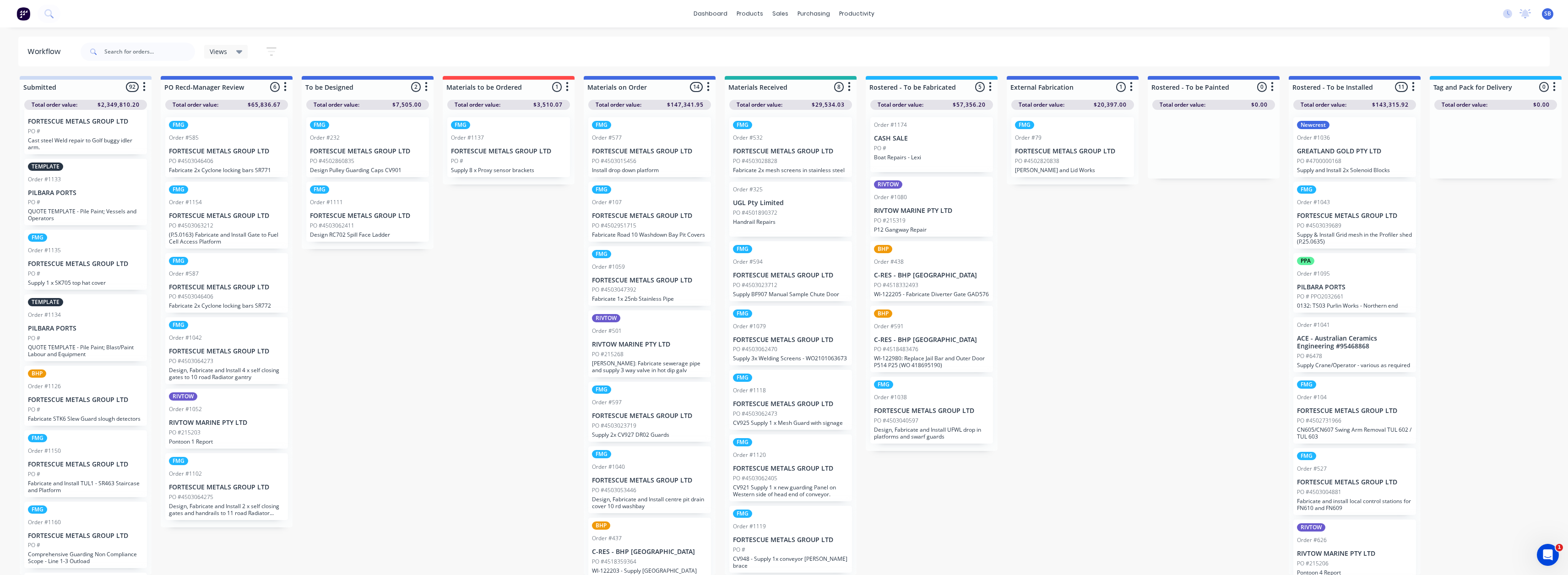
scroll to position [4580, 0]
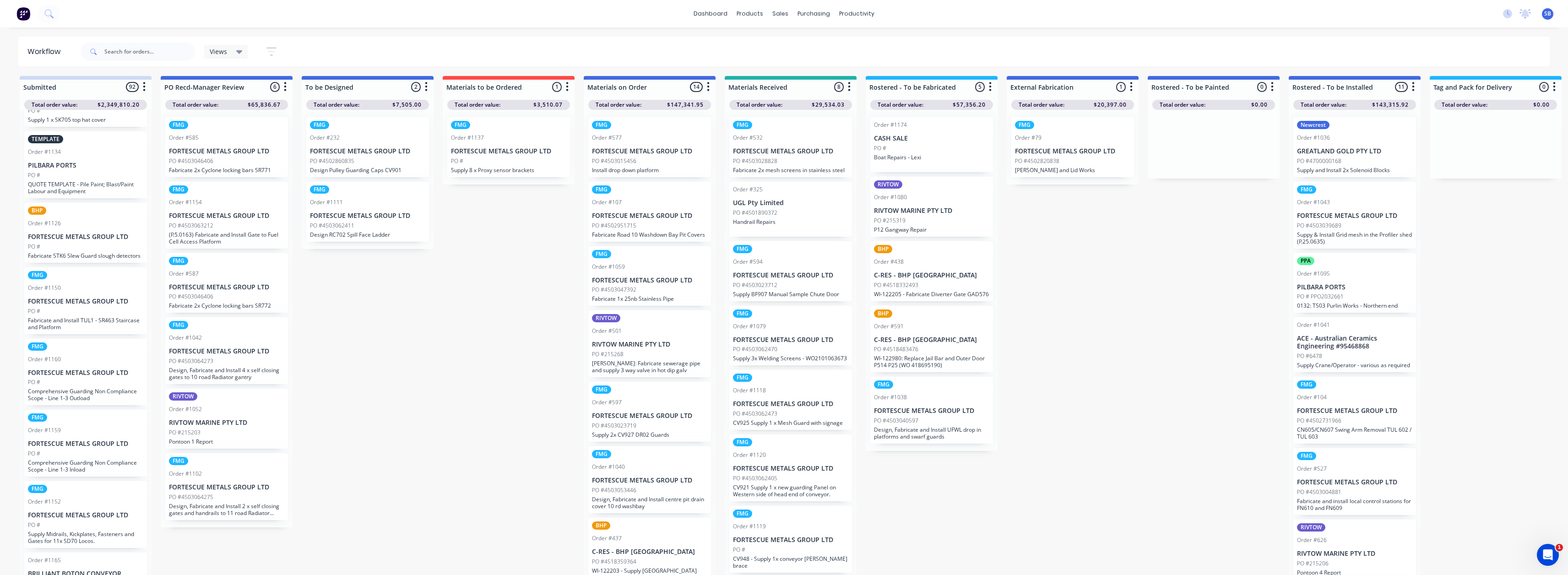
click at [272, 81] on div at bounding box center [227, 87] width 132 height 15
click at [285, 83] on icon "button" at bounding box center [285, 87] width 2 height 9
click at [198, 80] on div at bounding box center [227, 87] width 132 height 15
click at [192, 80] on div at bounding box center [227, 87] width 132 height 15
click at [231, 493] on div "PO #4503064275" at bounding box center [227, 497] width 115 height 8
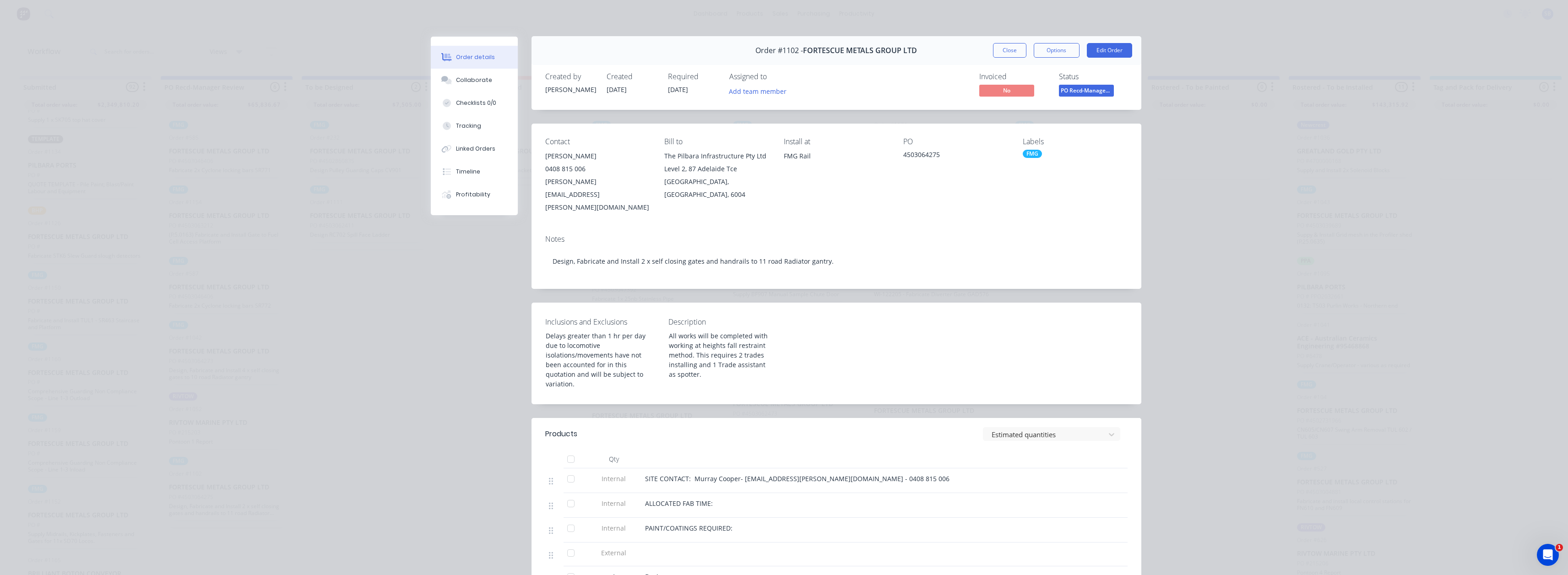
scroll to position [0, 0]
click at [492, 82] on button "Collaborate" at bounding box center [474, 80] width 87 height 23
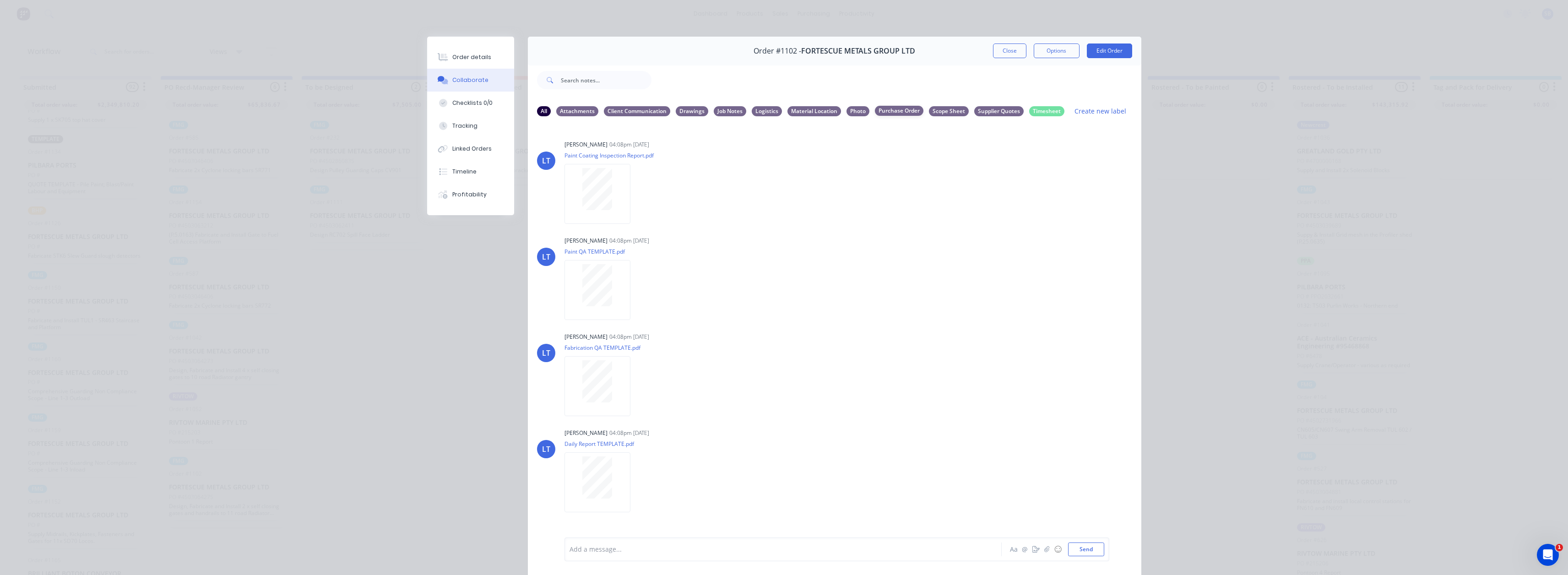
click at [899, 114] on div "Purchase Order" at bounding box center [899, 111] width 49 height 10
click at [1237, 79] on div "Order details Collaborate Checklists 0/0 Tracking Linked Orders Timeline Profit…" at bounding box center [784, 287] width 1568 height 575
click at [995, 47] on button "Close" at bounding box center [1010, 51] width 33 height 15
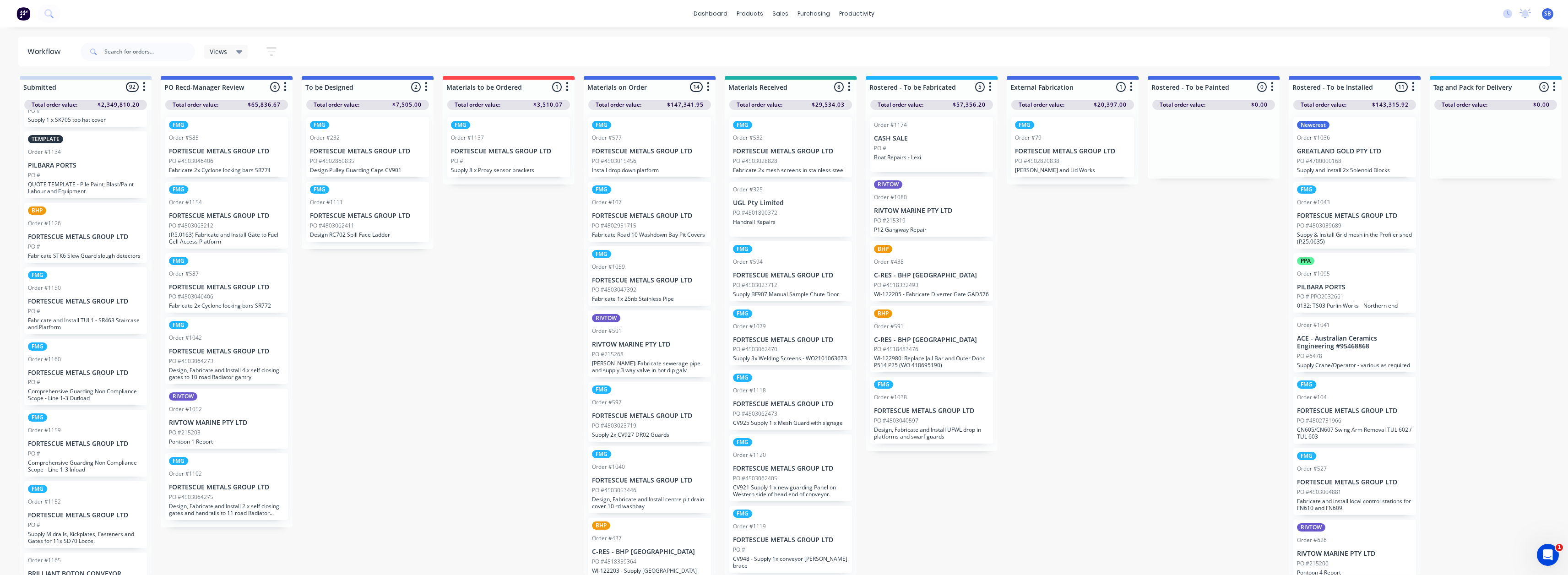
click at [107, 331] on p "Fabricate and Install TUL1 - SR463 Staircase and Platform" at bounding box center [85, 324] width 115 height 14
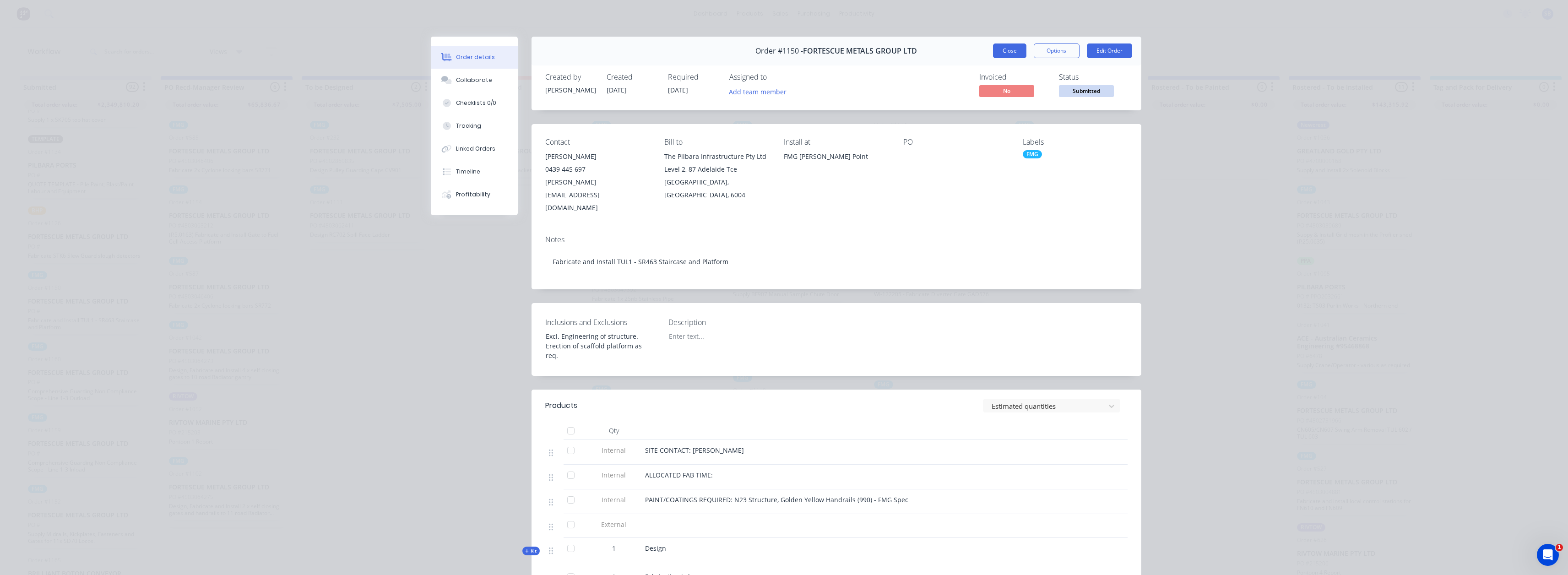
click at [993, 53] on button "Close" at bounding box center [1010, 51] width 33 height 15
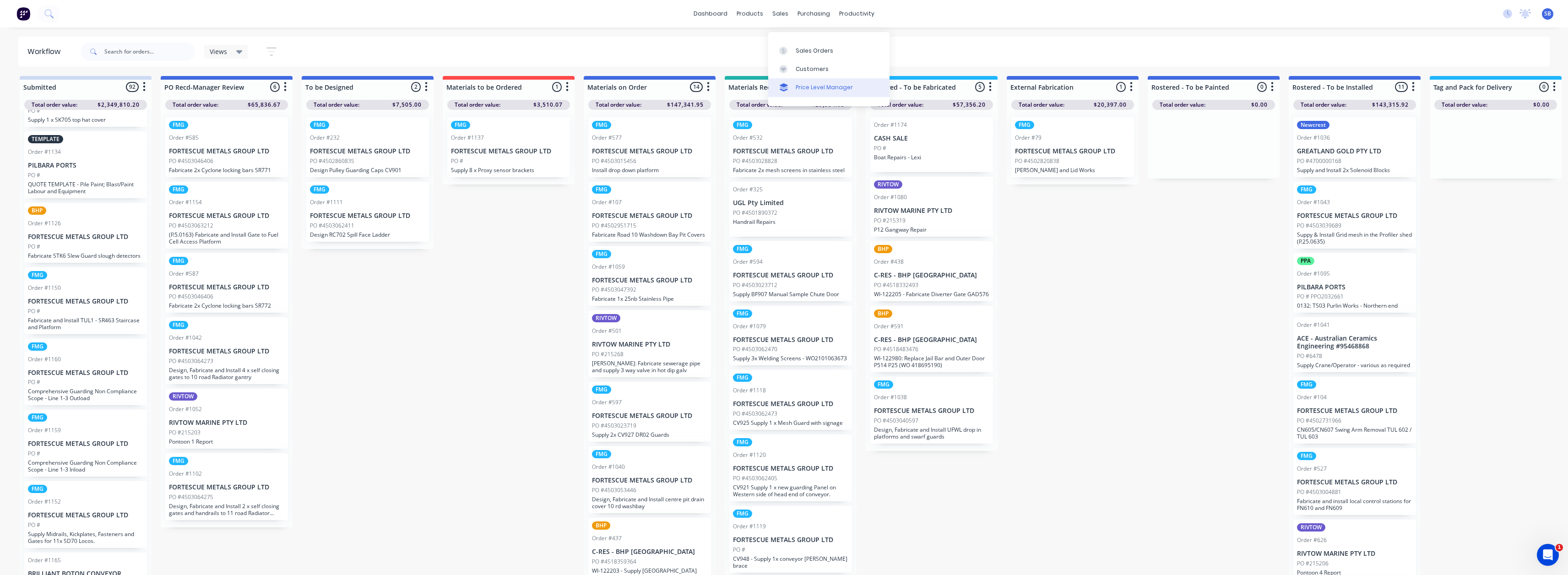
click at [842, 84] on div "Price Level Manager" at bounding box center [825, 87] width 58 height 8
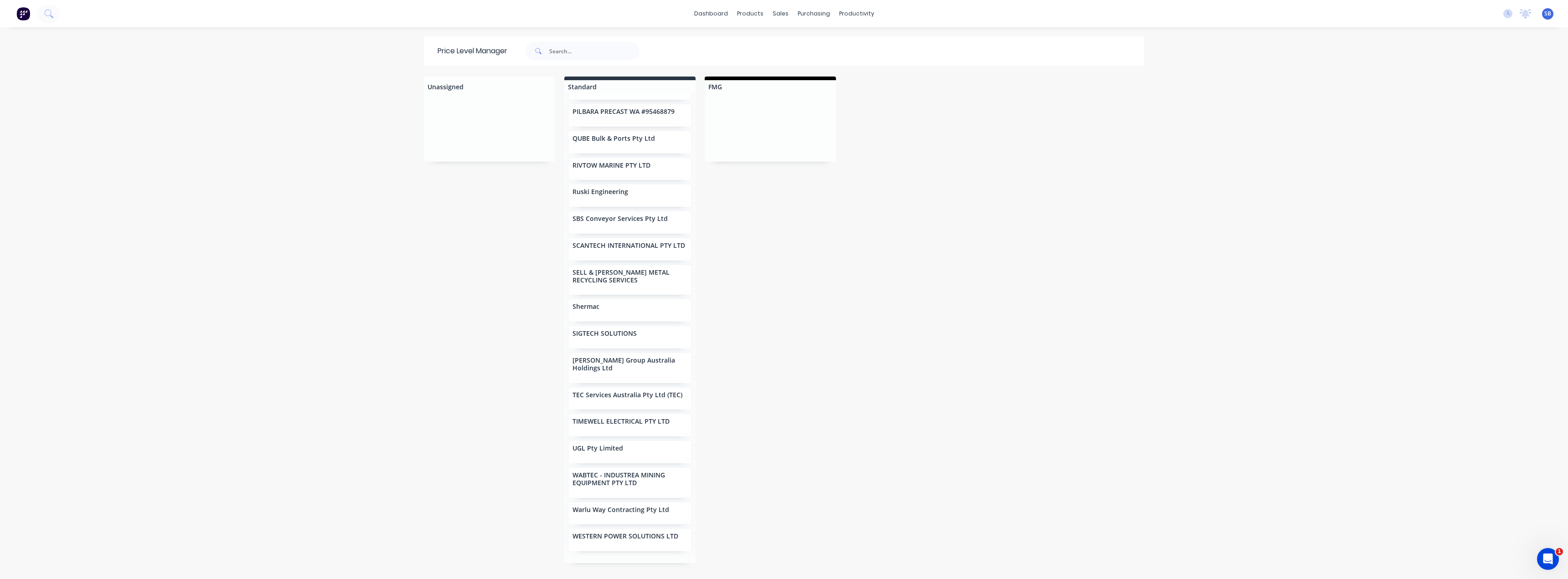
scroll to position [1152, 0]
click at [804, 85] on link "Price Level Manager" at bounding box center [825, 80] width 121 height 18
click at [802, 82] on div "Price Level Manager" at bounding box center [821, 80] width 57 height 8
click at [790, 79] on link "Price Level Manager" at bounding box center [825, 80] width 121 height 18
click at [816, 63] on div "Suppliers" at bounding box center [829, 62] width 28 height 8
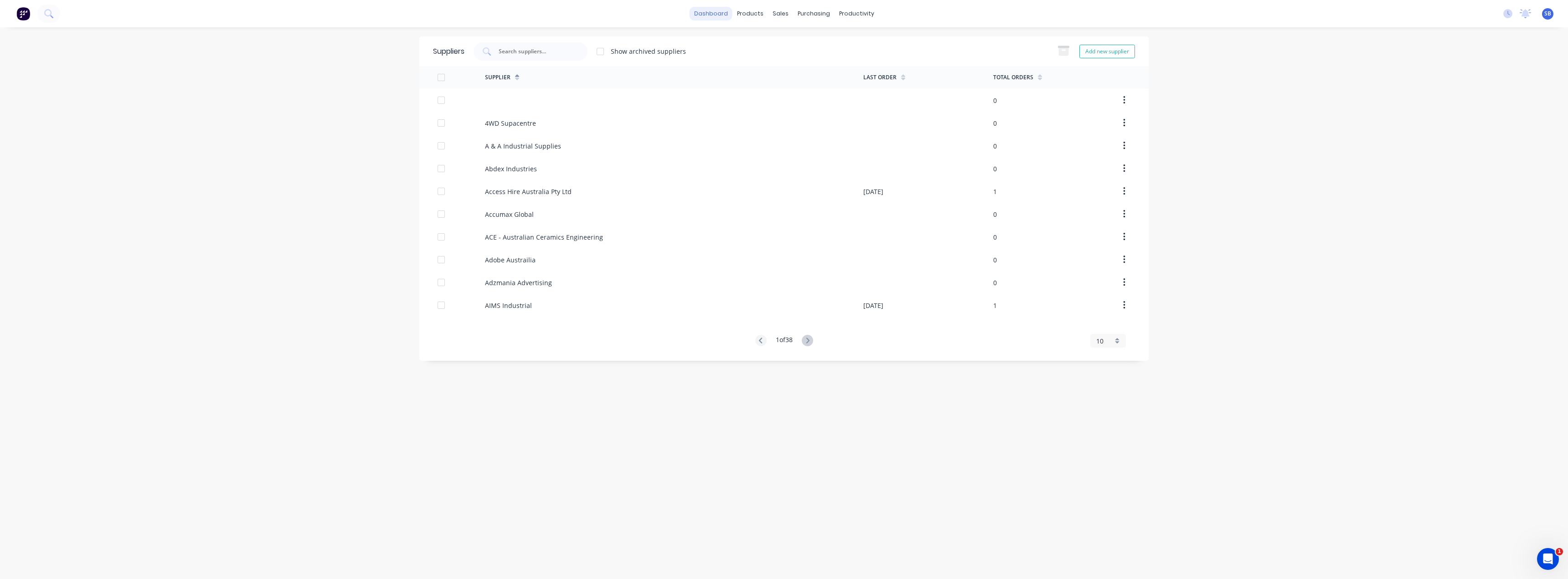
click at [728, 11] on link "dashboard" at bounding box center [711, 14] width 43 height 14
click at [1025, 266] on div "0" at bounding box center [1058, 259] width 130 height 23
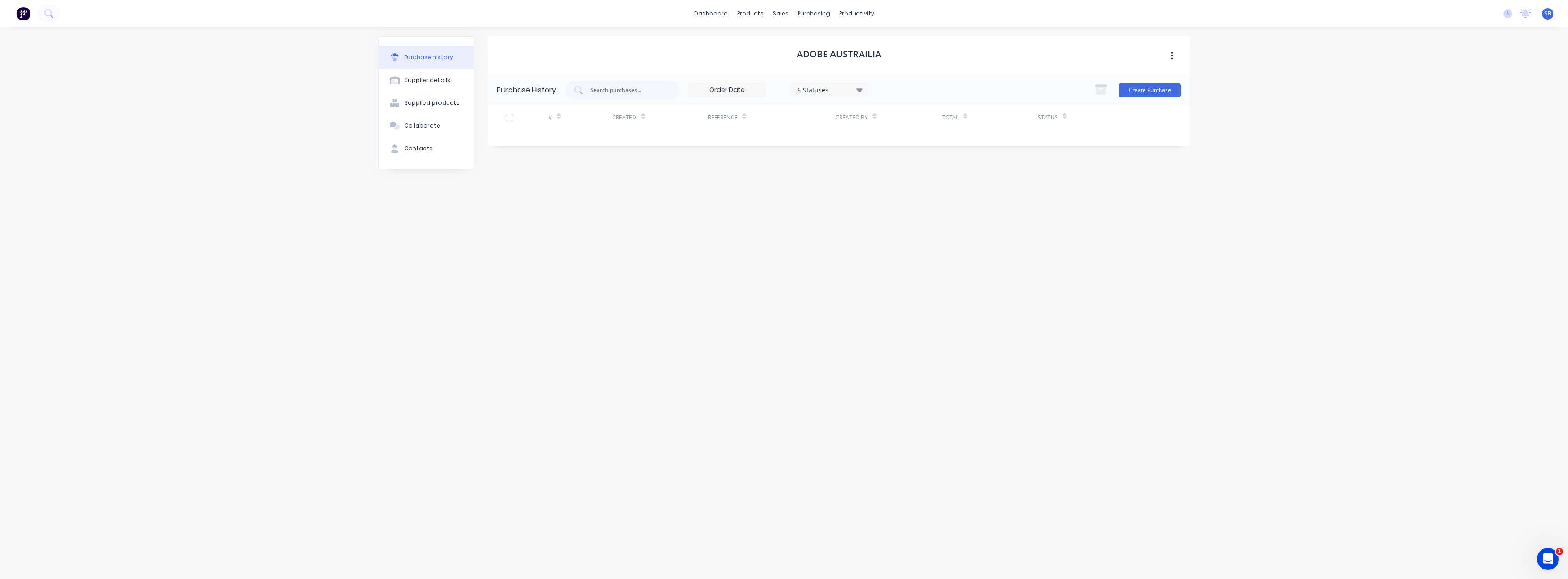
click at [607, 306] on div "Adobe Austrailia Purchase History 6 Statuses 6 Statuses Create Purchase # Creat…" at bounding box center [838, 299] width 702 height 524
click at [1552, 564] on div "Open Intercom Messenger" at bounding box center [1547, 558] width 30 height 30
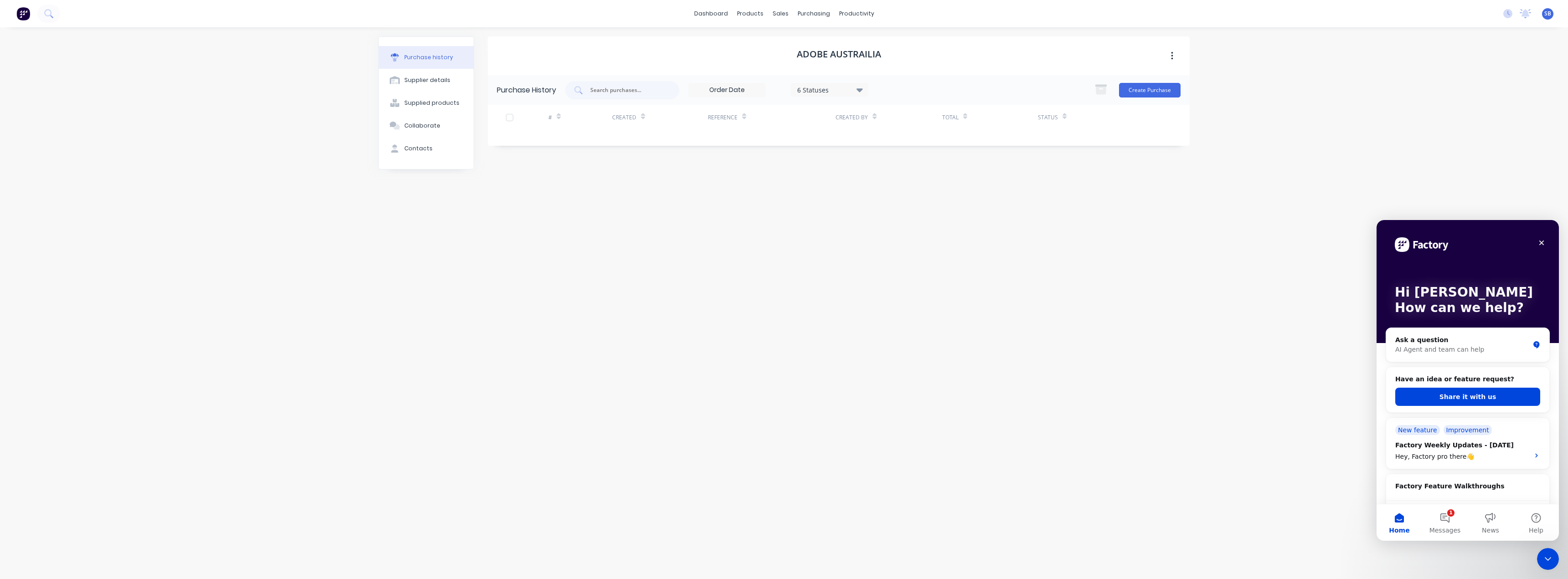
click at [1262, 477] on div "dashboard products sales purchasing productivity dashboard products Product Cat…" at bounding box center [784, 289] width 1568 height 579
